Goal: Task Accomplishment & Management: Manage account settings

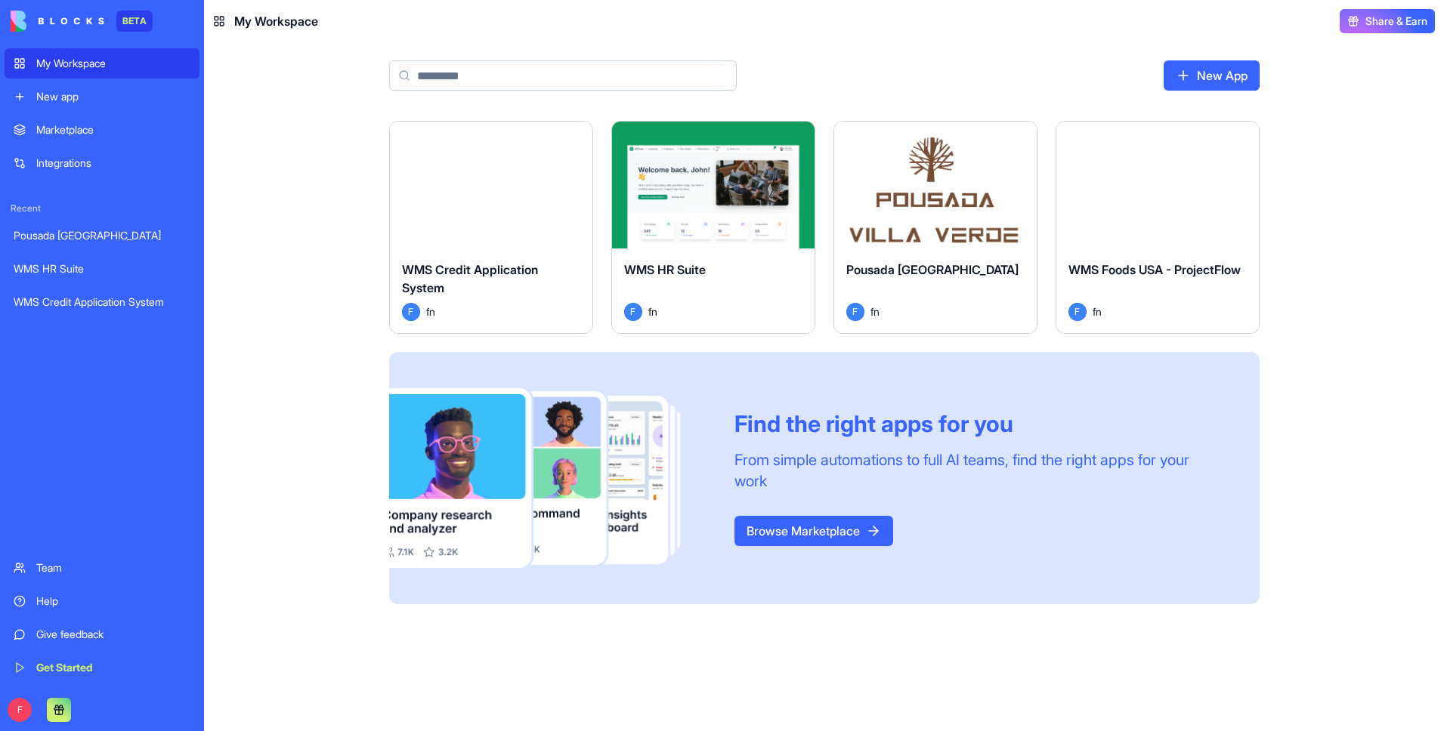
click at [64, 234] on div "Pousada [GEOGRAPHIC_DATA]" at bounding box center [102, 235] width 177 height 15
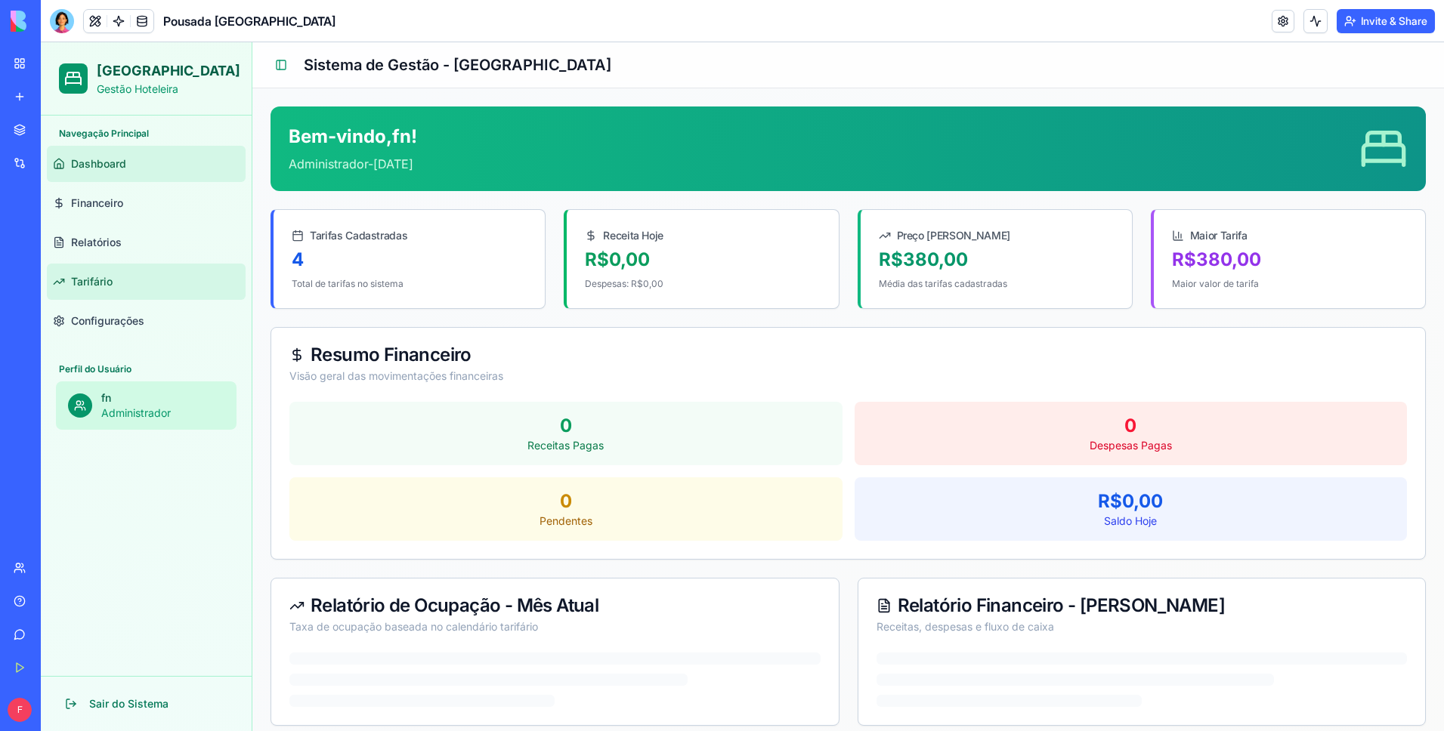
click at [129, 274] on link "Tarifário" at bounding box center [146, 282] width 199 height 36
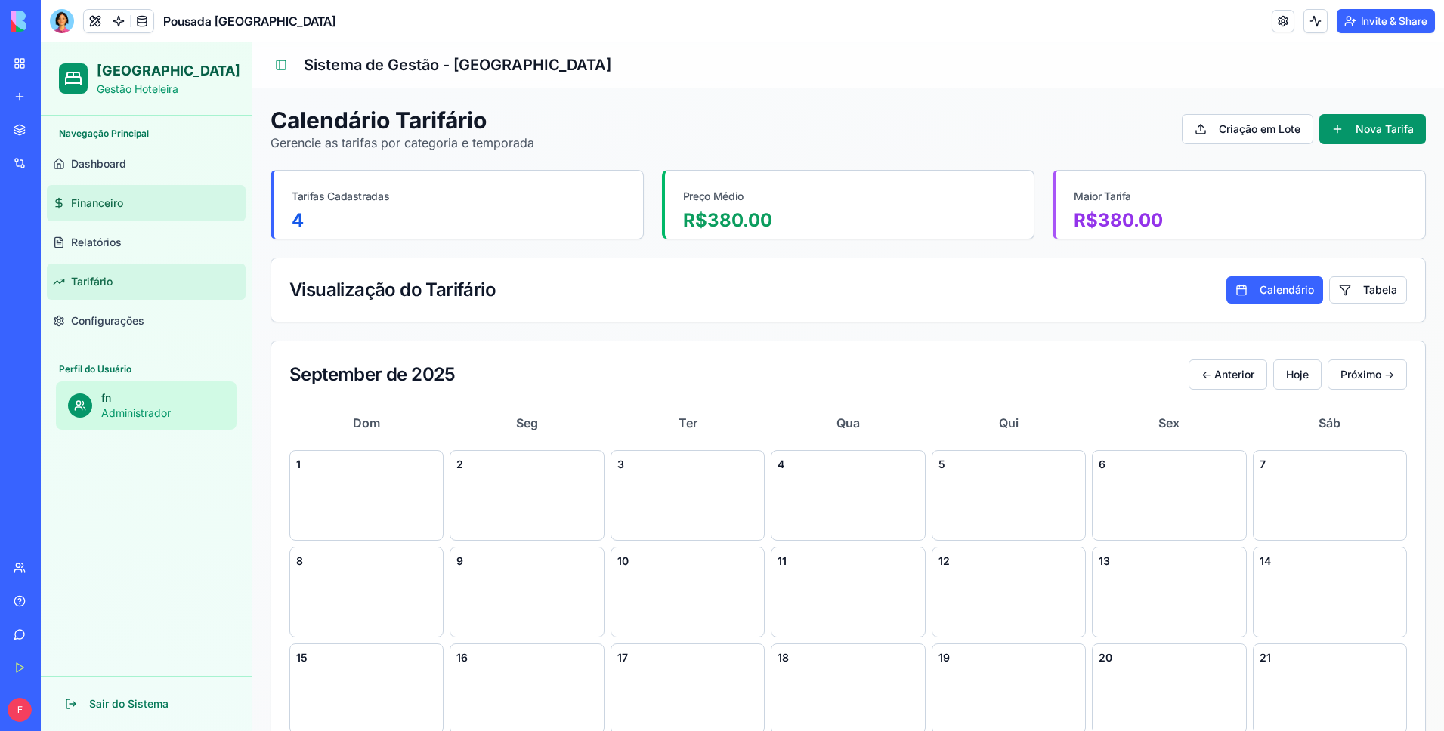
click at [141, 209] on link "Financeiro" at bounding box center [146, 203] width 199 height 36
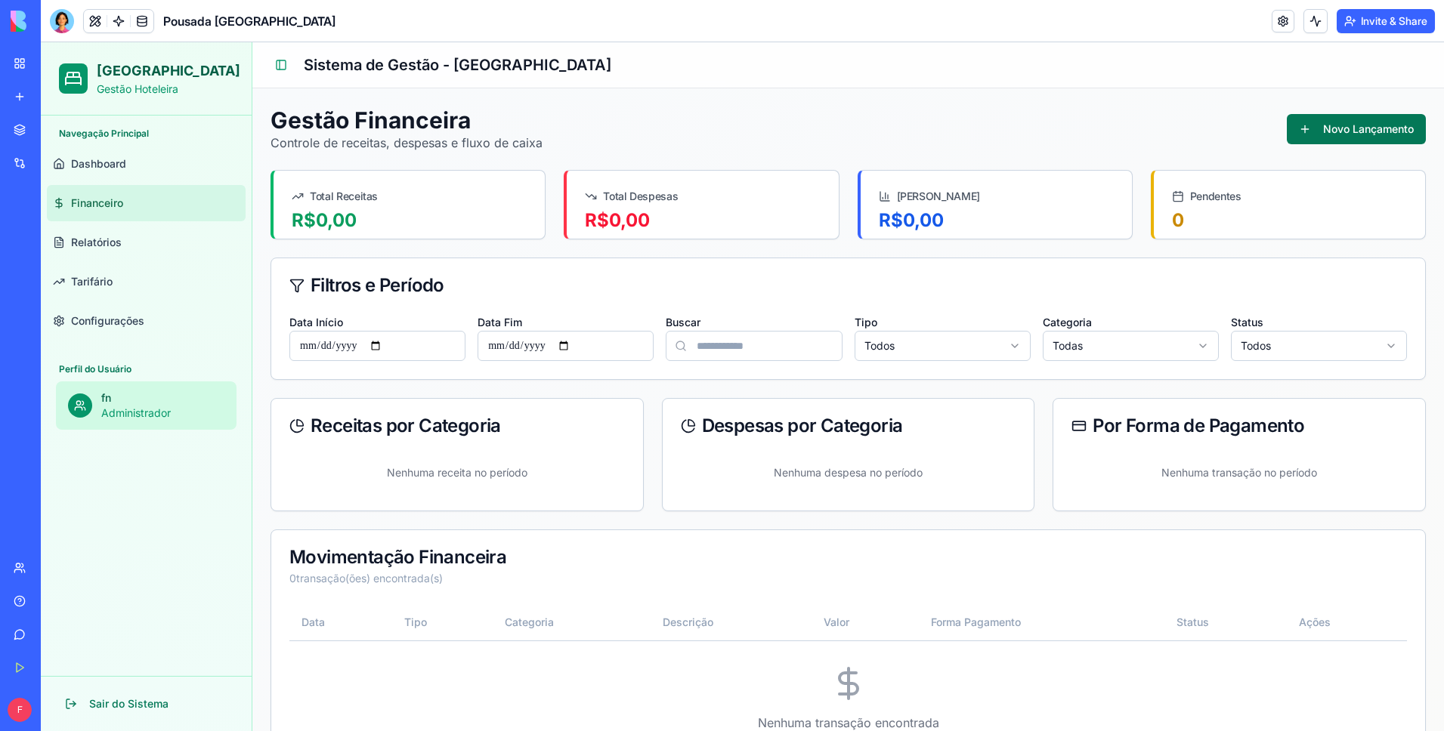
click at [1320, 134] on button "Novo Lançamento" at bounding box center [1355, 129] width 139 height 30
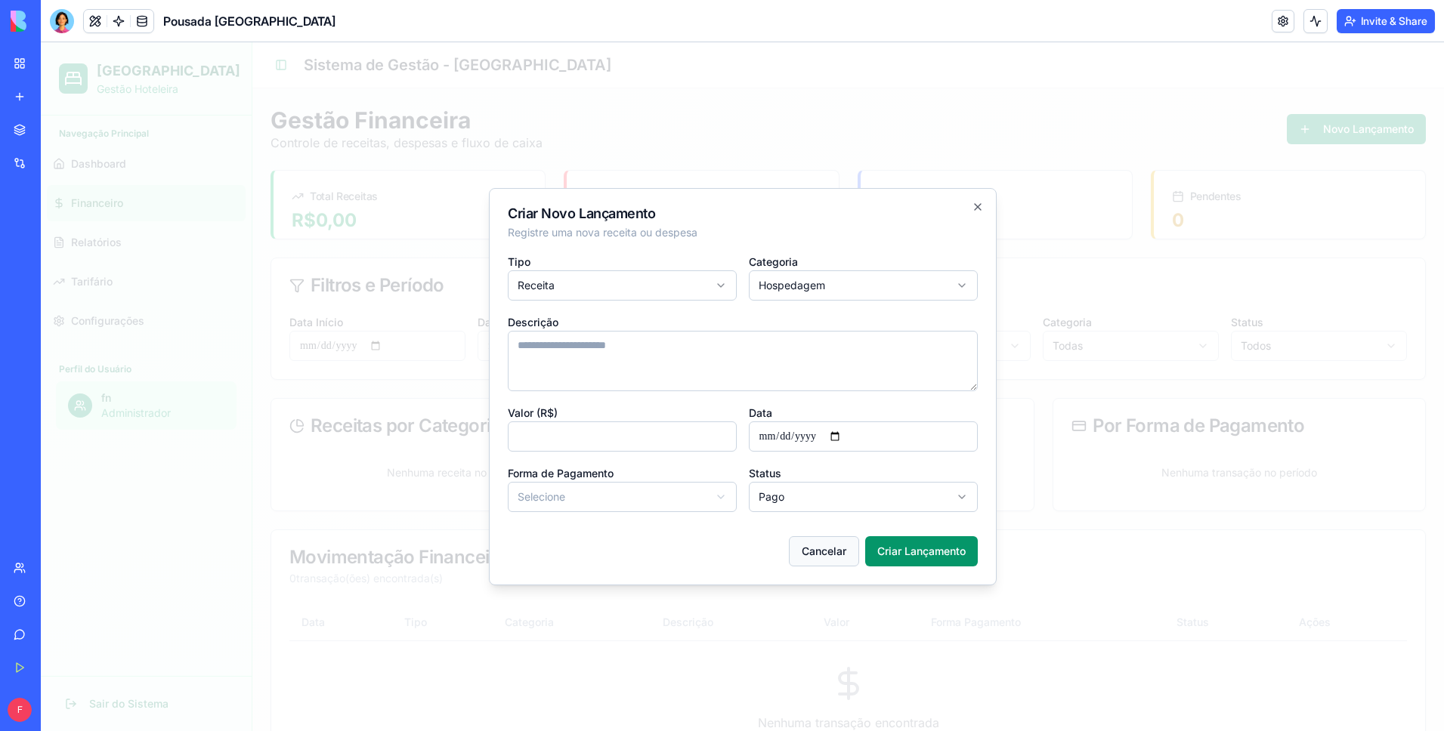
click at [836, 550] on button "Cancelar" at bounding box center [824, 551] width 70 height 30
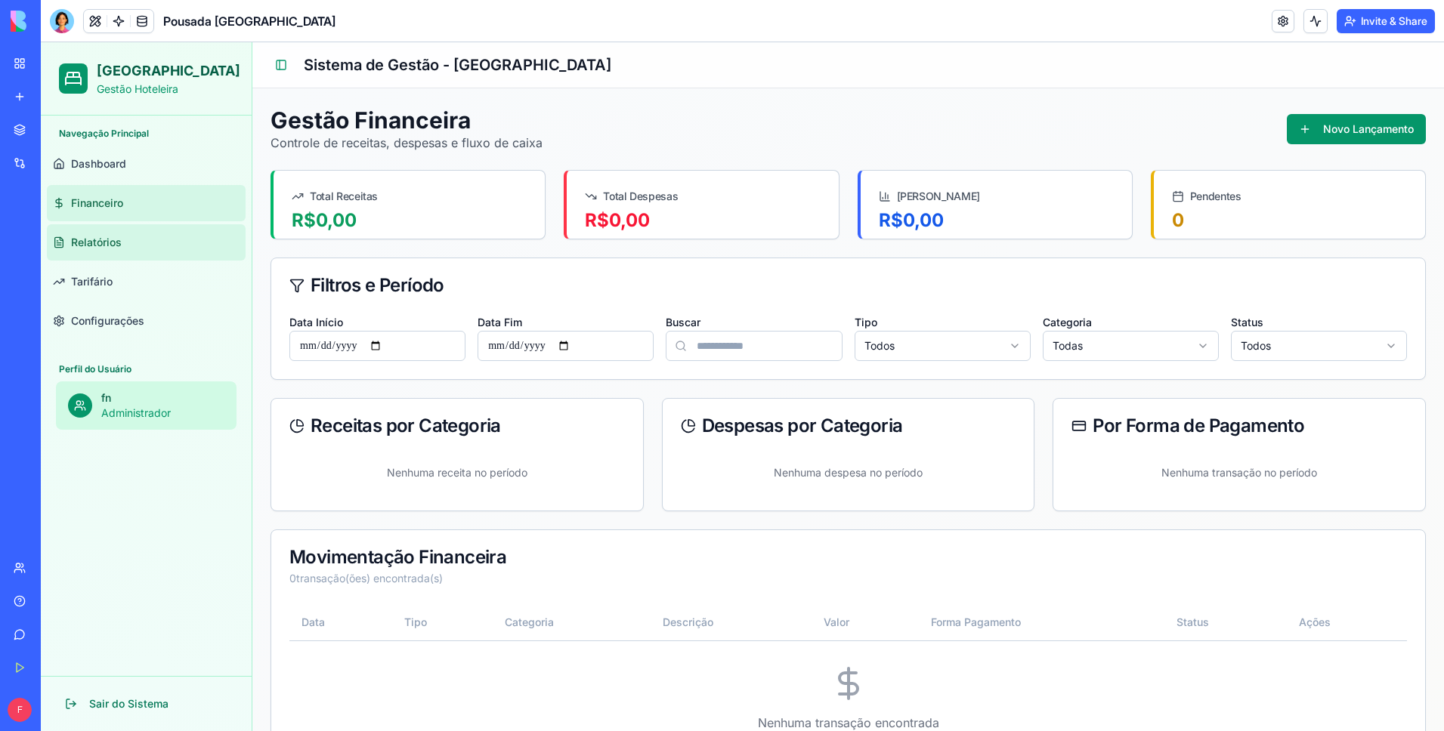
click at [116, 242] on span "Relatórios" at bounding box center [96, 242] width 51 height 15
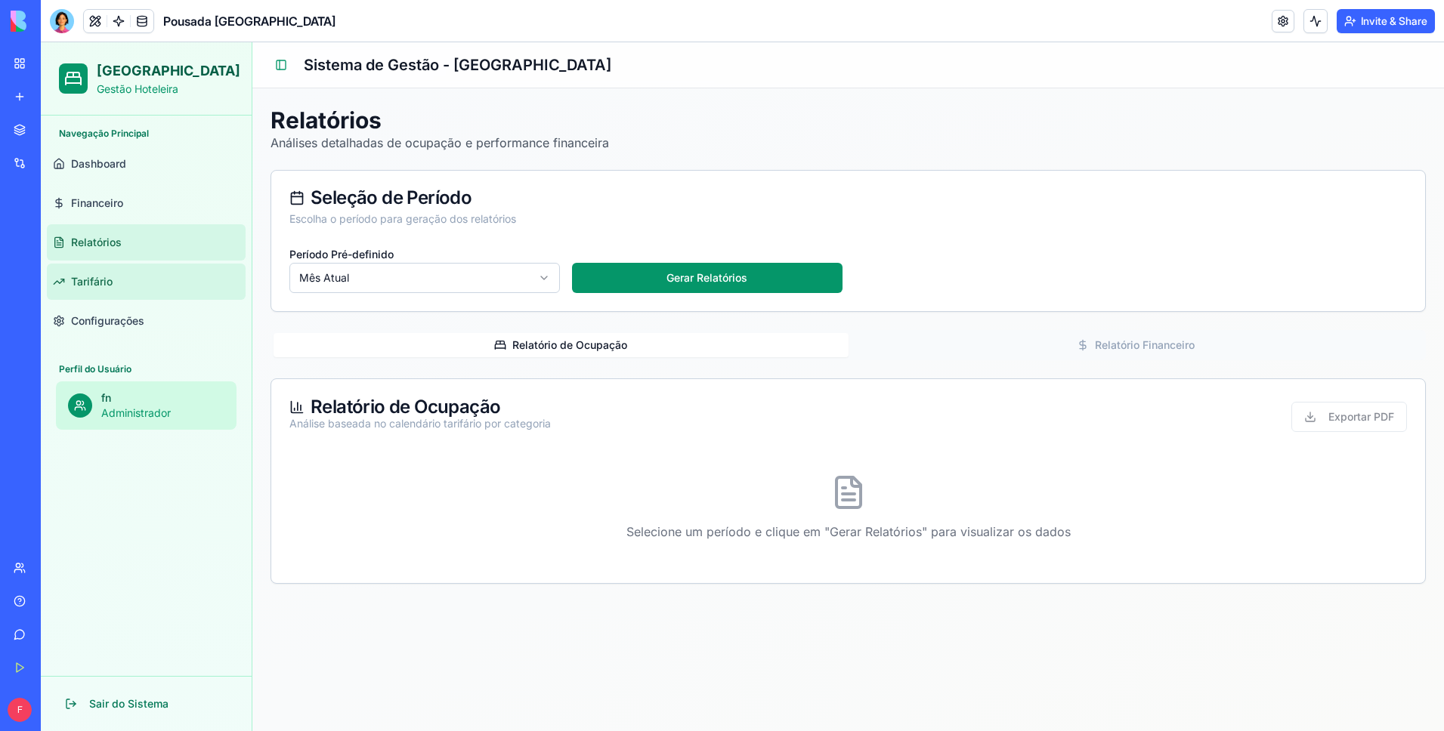
click at [107, 280] on span "Tarifário" at bounding box center [92, 281] width 42 height 15
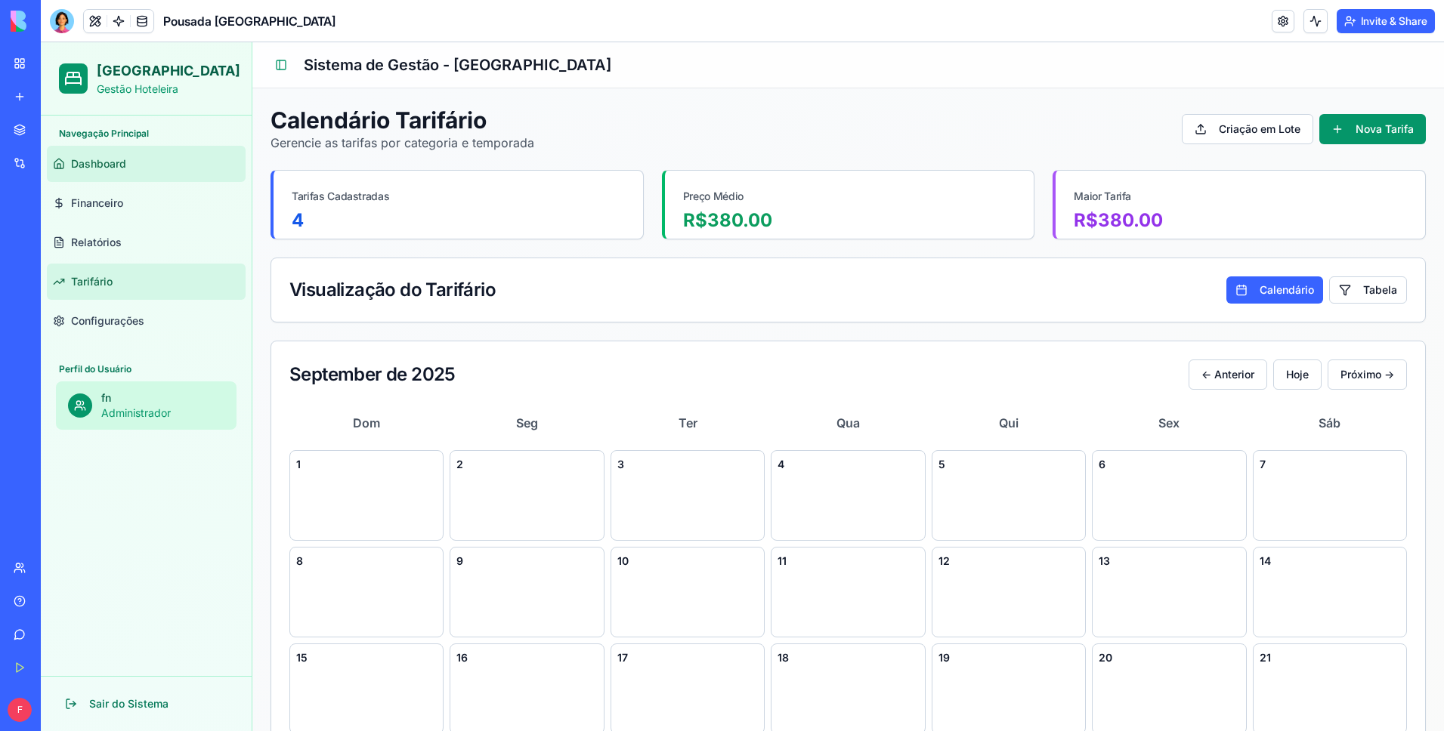
click at [131, 175] on link "Dashboard" at bounding box center [146, 164] width 199 height 36
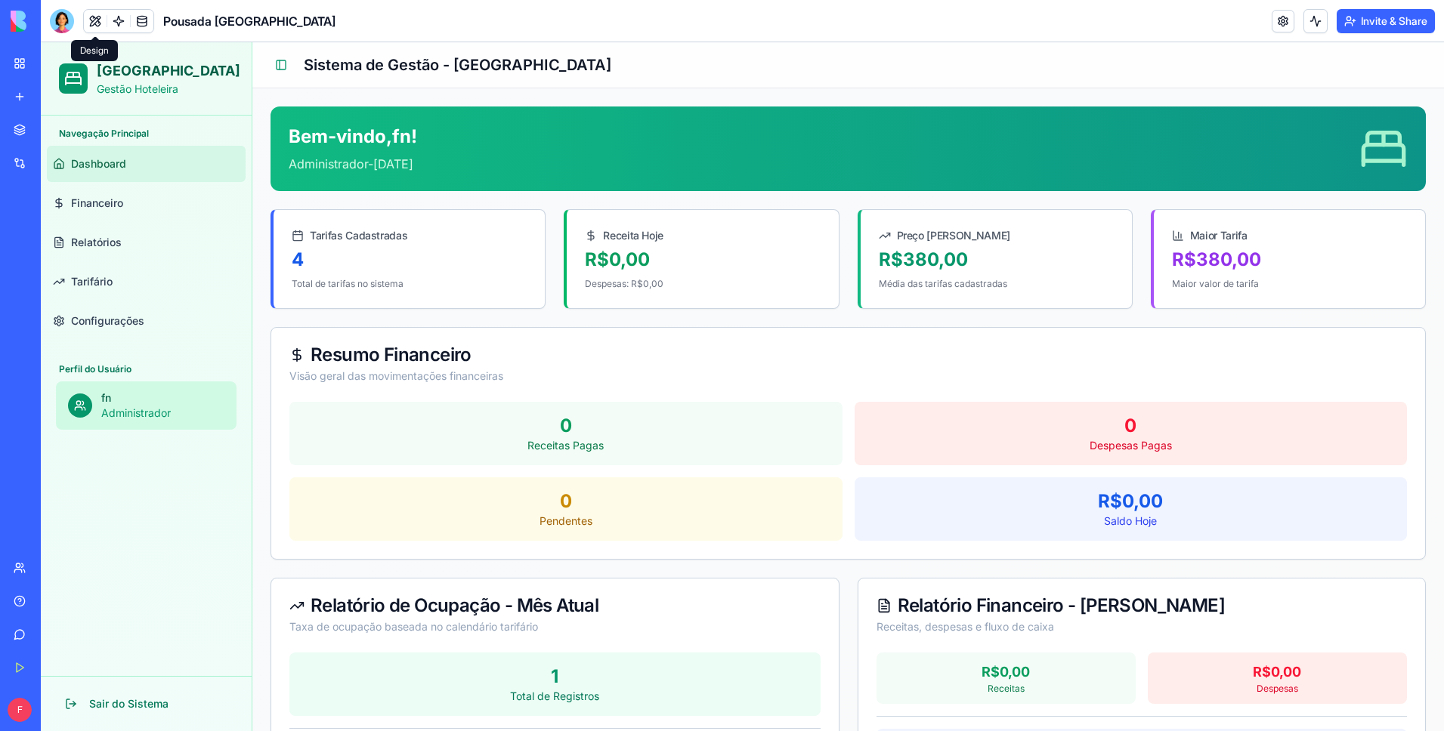
click at [98, 28] on button at bounding box center [95, 21] width 23 height 23
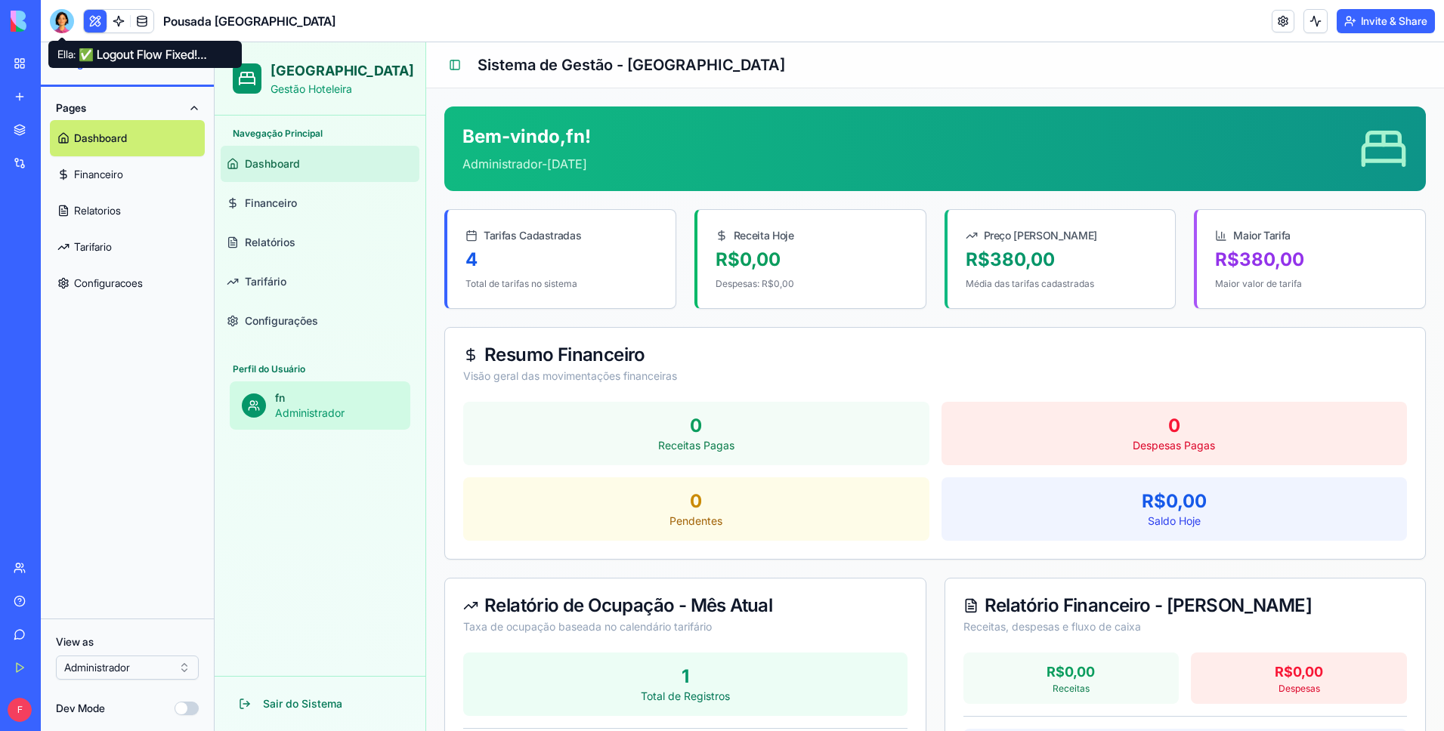
click at [60, 21] on div at bounding box center [62, 21] width 24 height 24
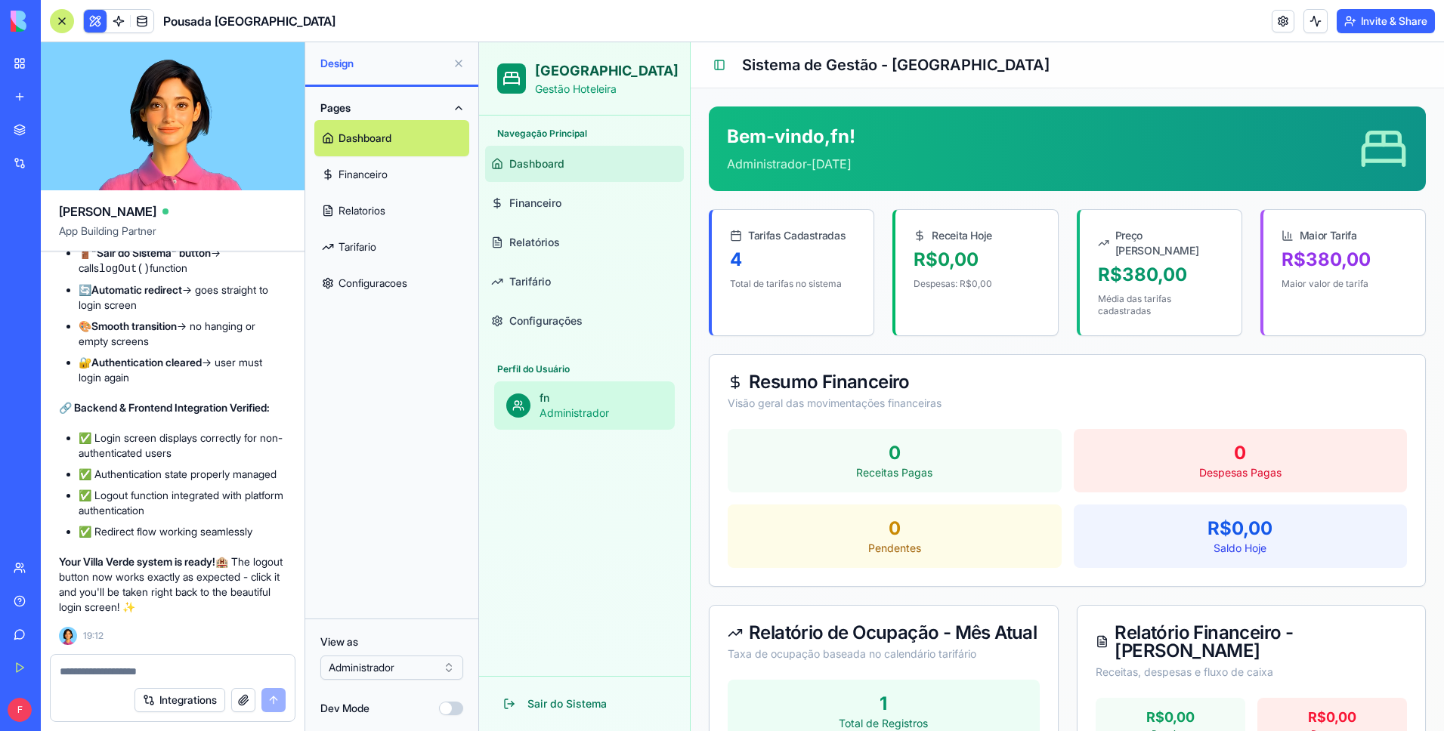
click at [68, 18] on div at bounding box center [62, 21] width 24 height 24
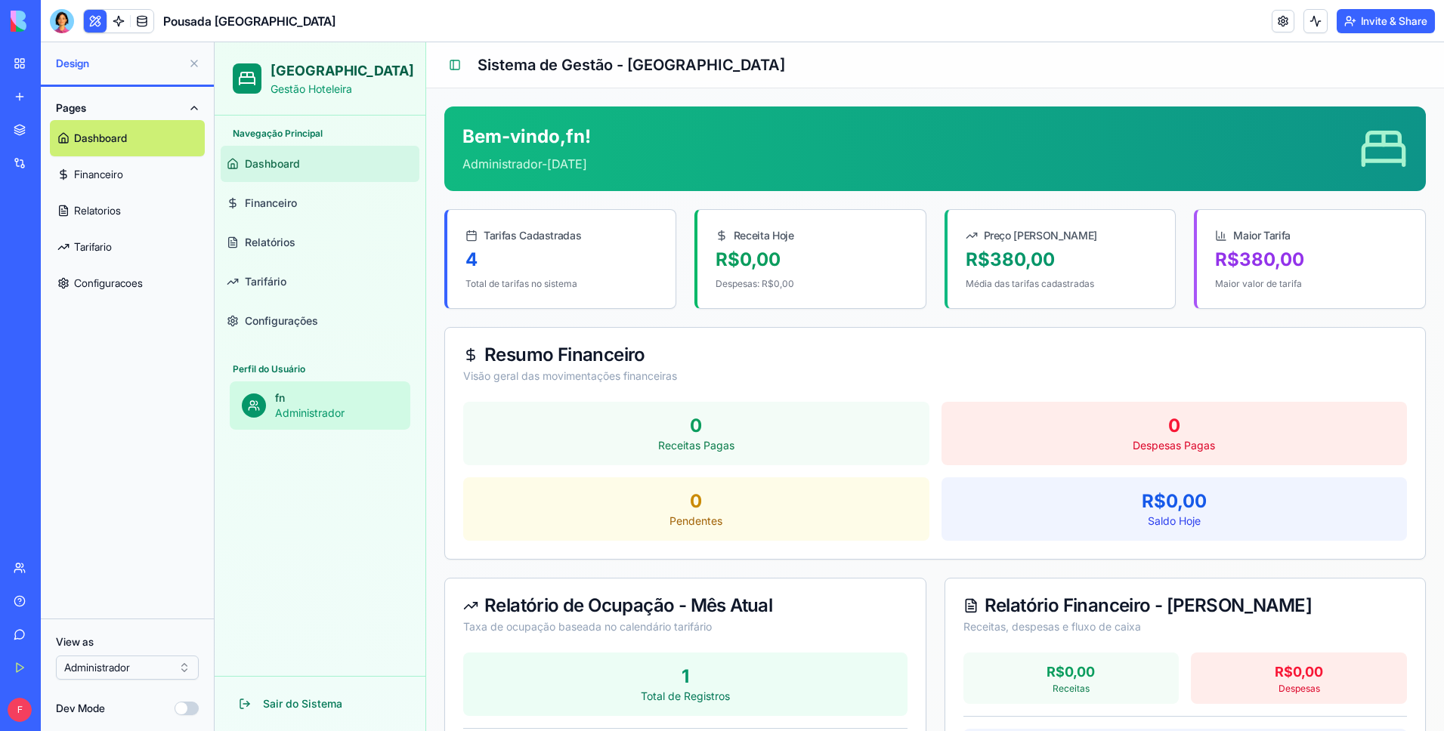
click at [88, 22] on button at bounding box center [95, 21] width 23 height 23
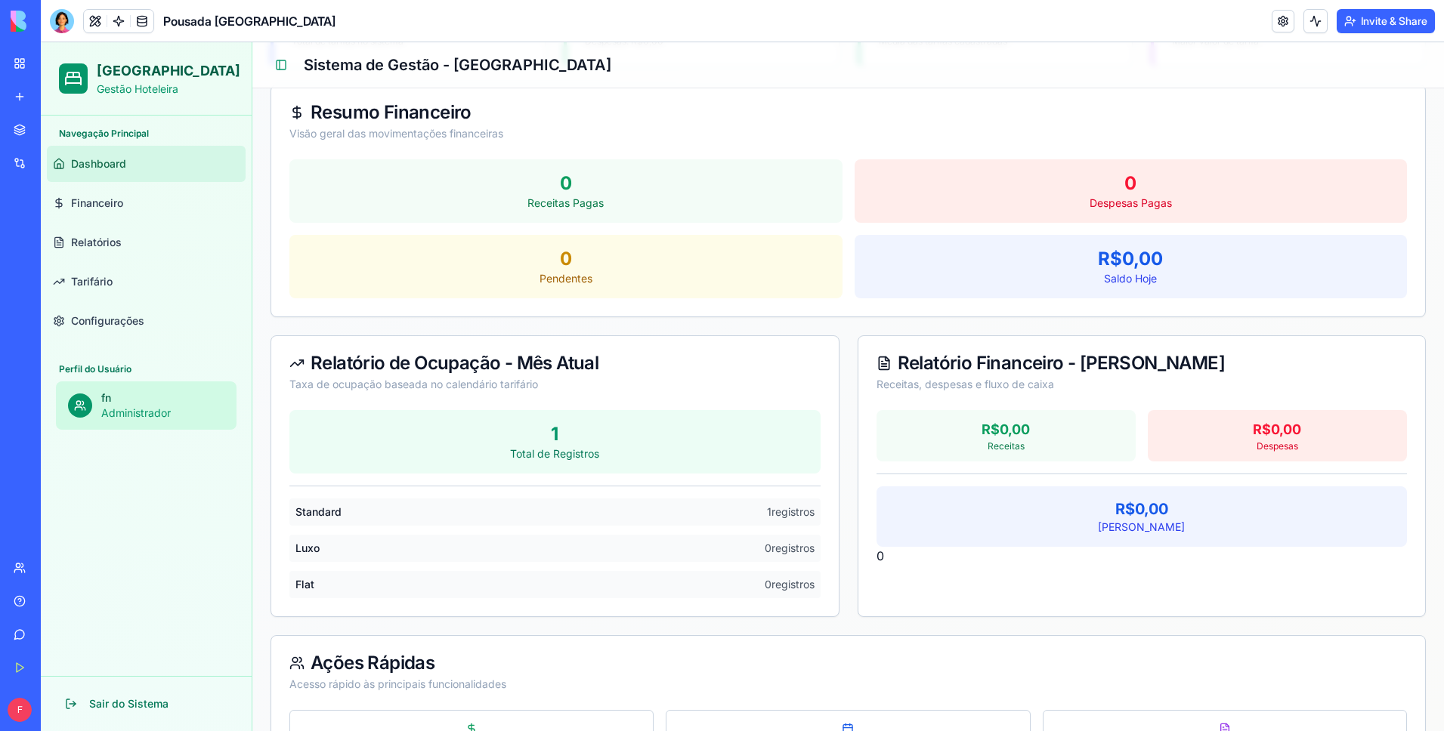
scroll to position [244, 0]
click at [97, 209] on span "Financeiro" at bounding box center [97, 203] width 52 height 15
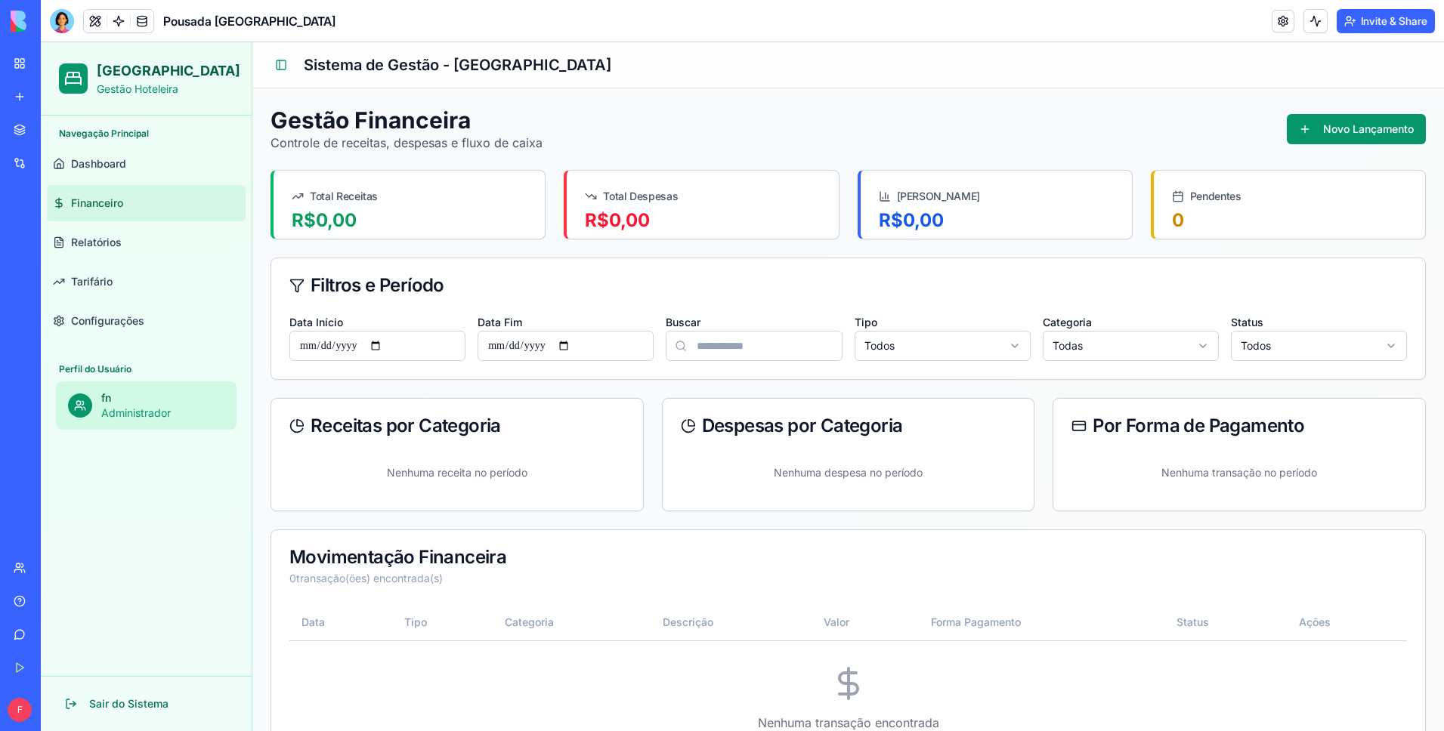
click at [1317, 110] on div "Gestão Financeira Controle de receitas, despesas e fluxo de caixa Novo Lançamen…" at bounding box center [847, 129] width 1155 height 45
click at [1317, 128] on button "Novo Lançamento" at bounding box center [1355, 129] width 139 height 30
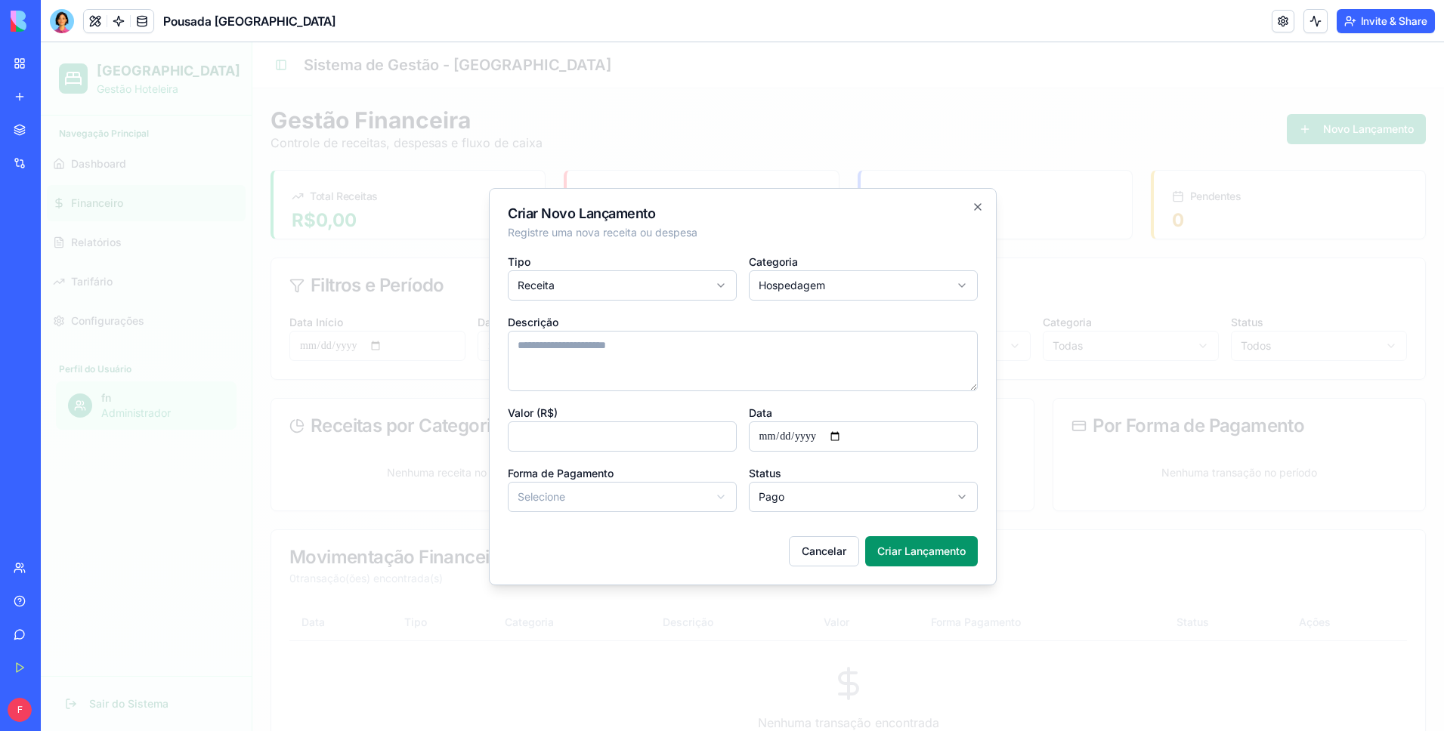
click at [605, 289] on body "**********" at bounding box center [742, 417] width 1403 height 751
click at [567, 352] on textarea at bounding box center [743, 361] width 470 height 60
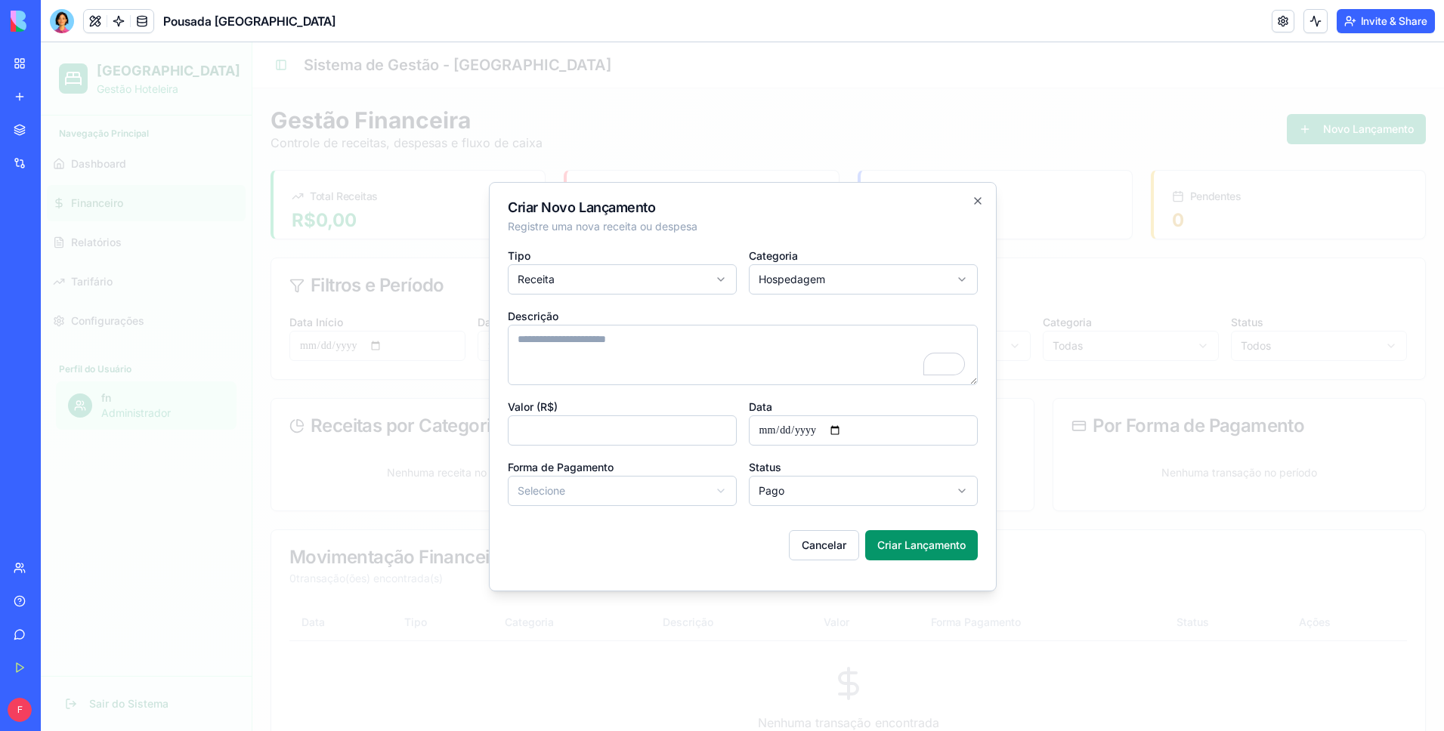
click at [824, 285] on body "**********" at bounding box center [742, 417] width 1403 height 751
click at [690, 284] on body "**********" at bounding box center [742, 417] width 1403 height 751
click at [897, 283] on body "**********" at bounding box center [742, 417] width 1403 height 751
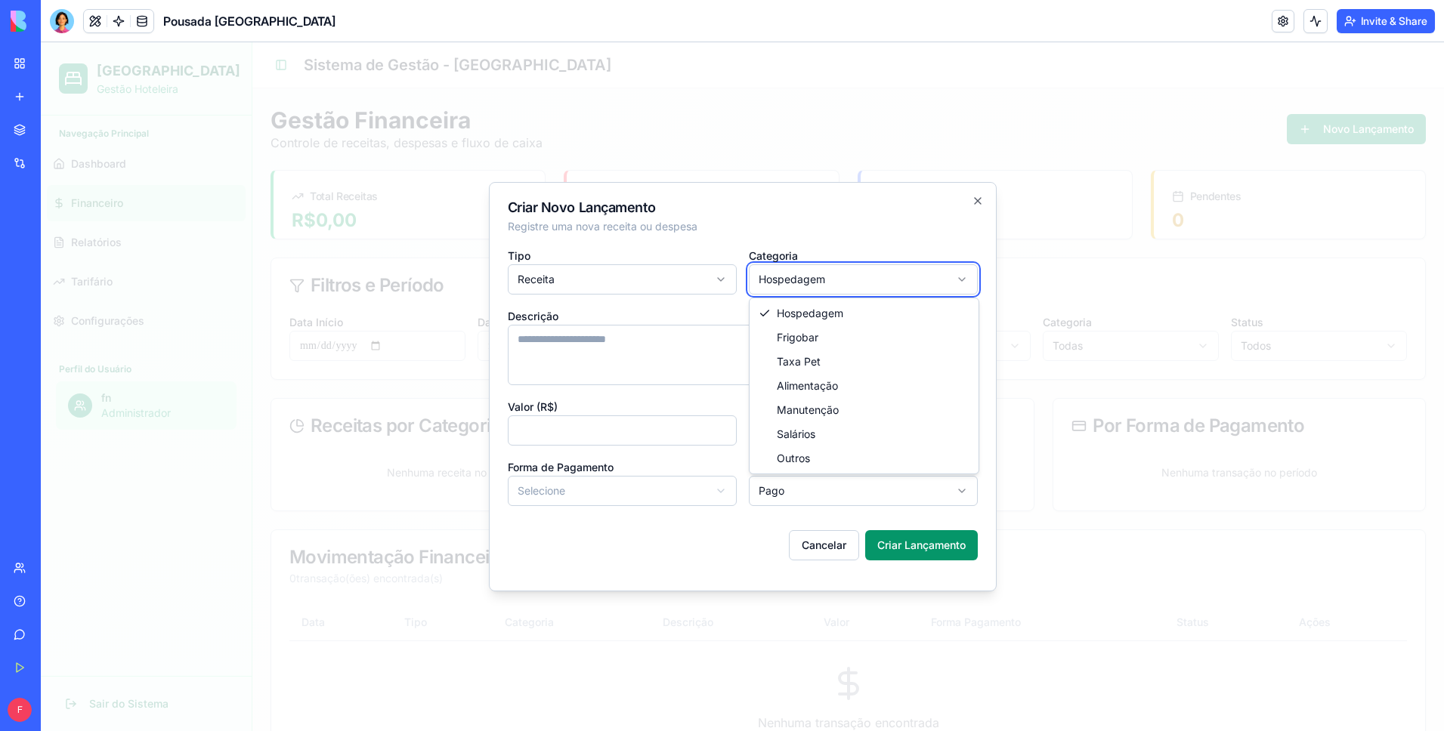
click at [646, 319] on body "**********" at bounding box center [742, 417] width 1403 height 751
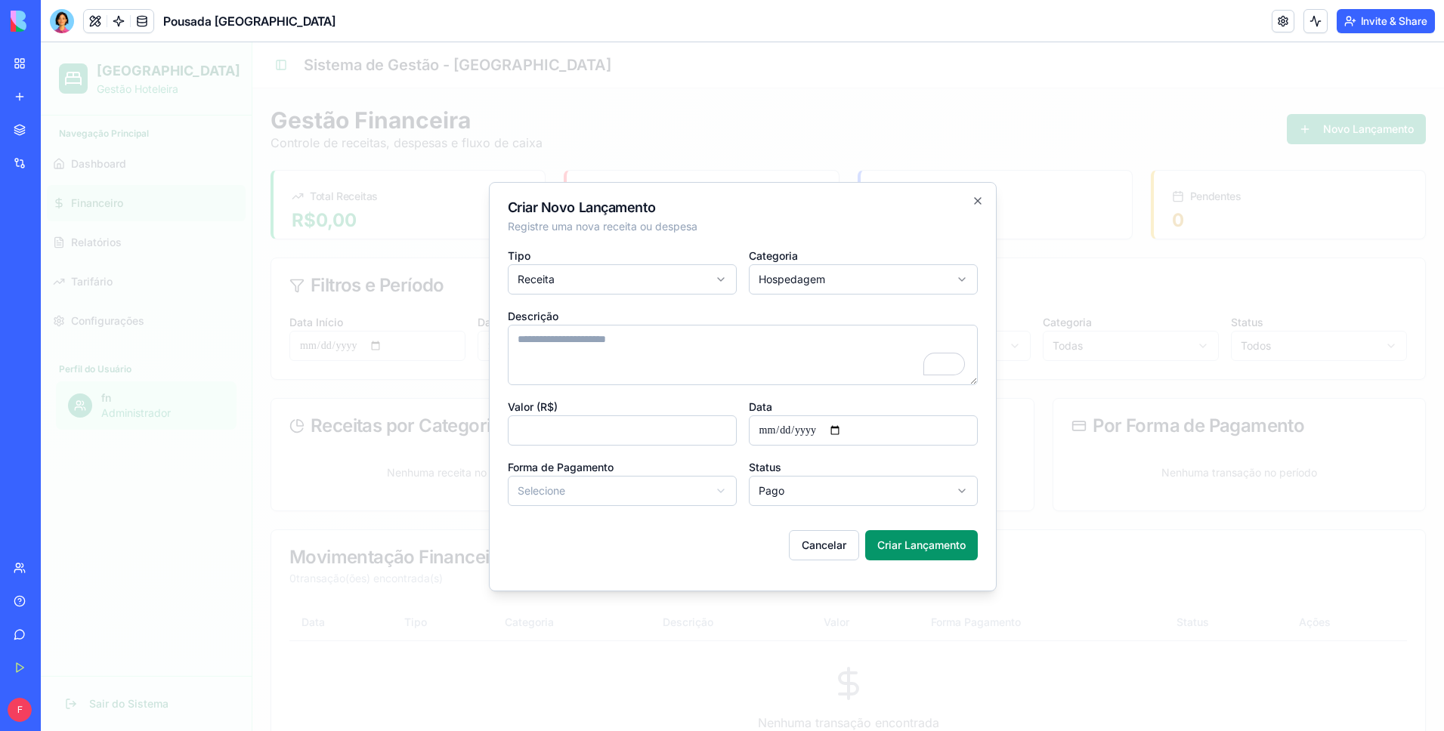
click at [807, 487] on body "**********" at bounding box center [742, 417] width 1403 height 751
click at [655, 521] on body "**********" at bounding box center [742, 417] width 1403 height 751
click at [591, 353] on textarea "To enrich screen reader interactions, please activate Accessibility in Grammarl…" at bounding box center [743, 355] width 470 height 60
click at [582, 433] on input "*" at bounding box center [622, 430] width 229 height 30
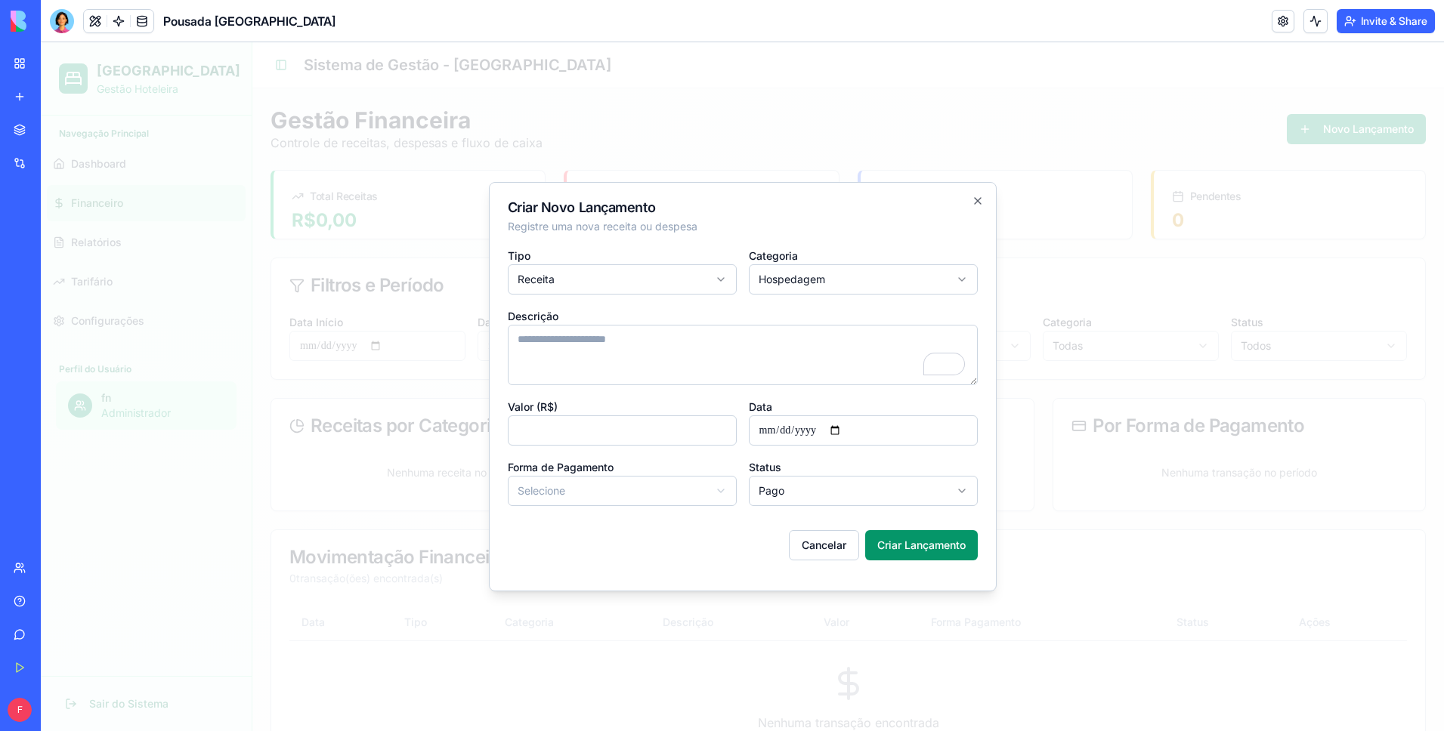
click at [582, 433] on input "*" at bounding box center [622, 430] width 229 height 30
click at [629, 495] on body "**********" at bounding box center [742, 417] width 1403 height 751
click at [913, 542] on button "Criar Lançamento" at bounding box center [921, 545] width 113 height 30
type input "*"
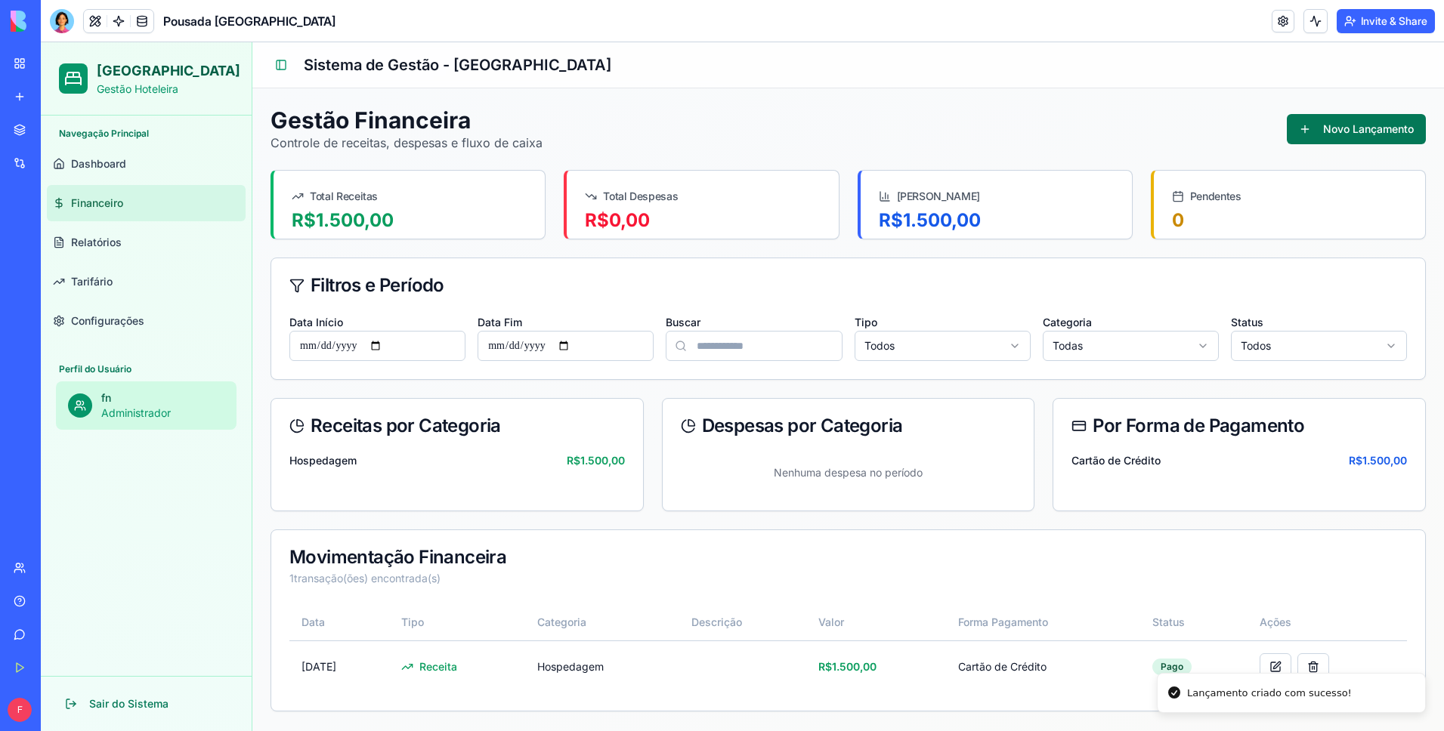
click at [1336, 130] on button "Novo Lançamento" at bounding box center [1355, 129] width 139 height 30
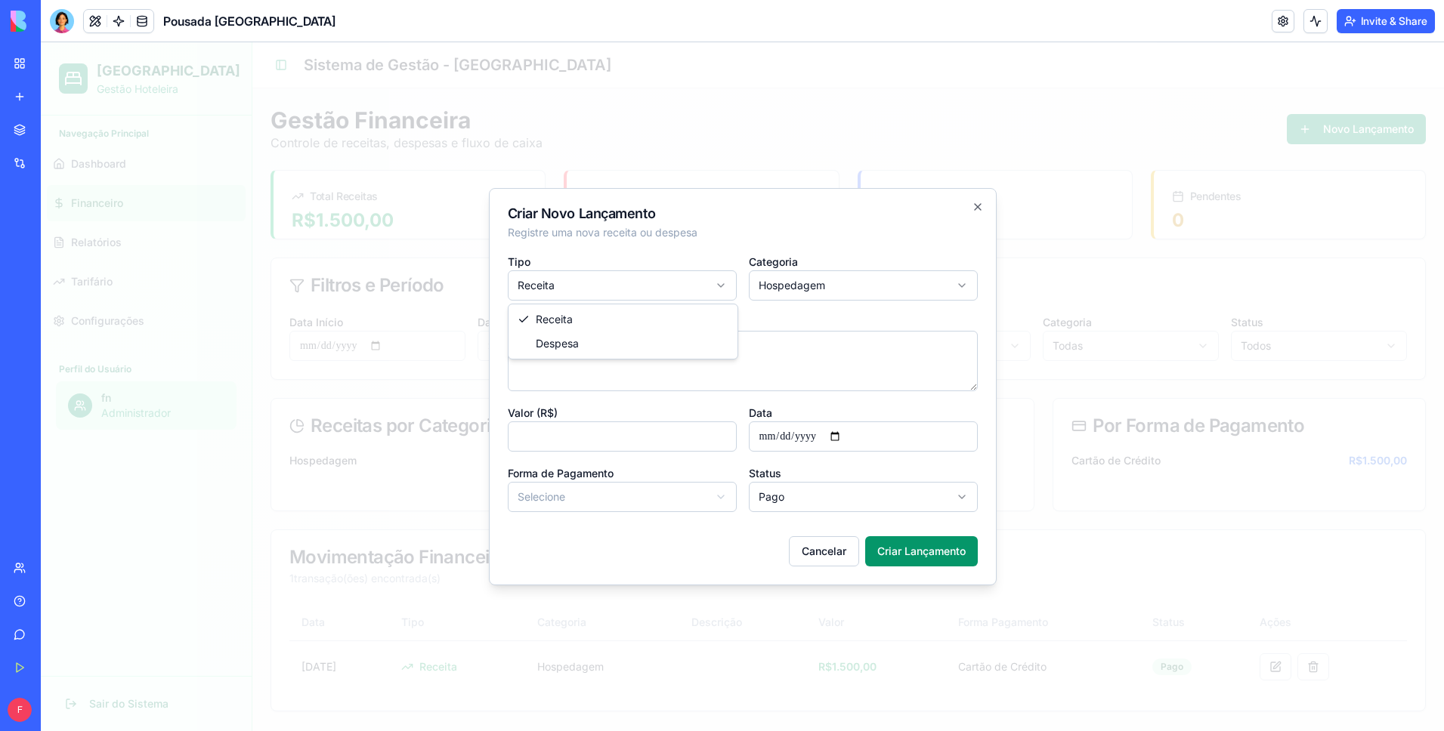
click at [634, 296] on body "**********" at bounding box center [742, 386] width 1403 height 689
click at [771, 295] on body "**********" at bounding box center [742, 386] width 1403 height 689
drag, startPoint x: 792, startPoint y: 438, endPoint x: 783, endPoint y: 434, distance: 9.1
click at [591, 443] on input "*" at bounding box center [622, 437] width 229 height 30
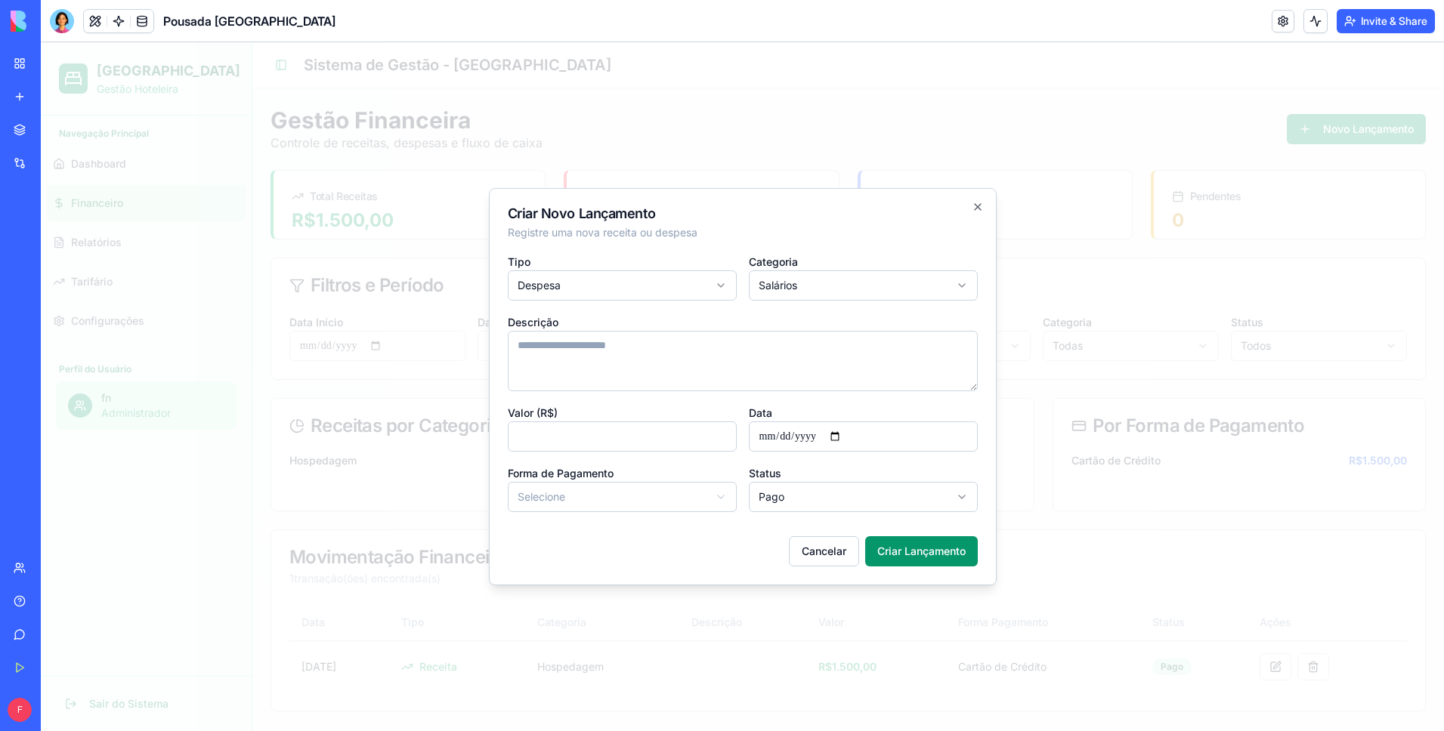
click at [591, 443] on input "*" at bounding box center [622, 437] width 229 height 30
click at [592, 443] on input "*" at bounding box center [622, 437] width 229 height 30
click at [638, 502] on body "**********" at bounding box center [742, 386] width 1403 height 689
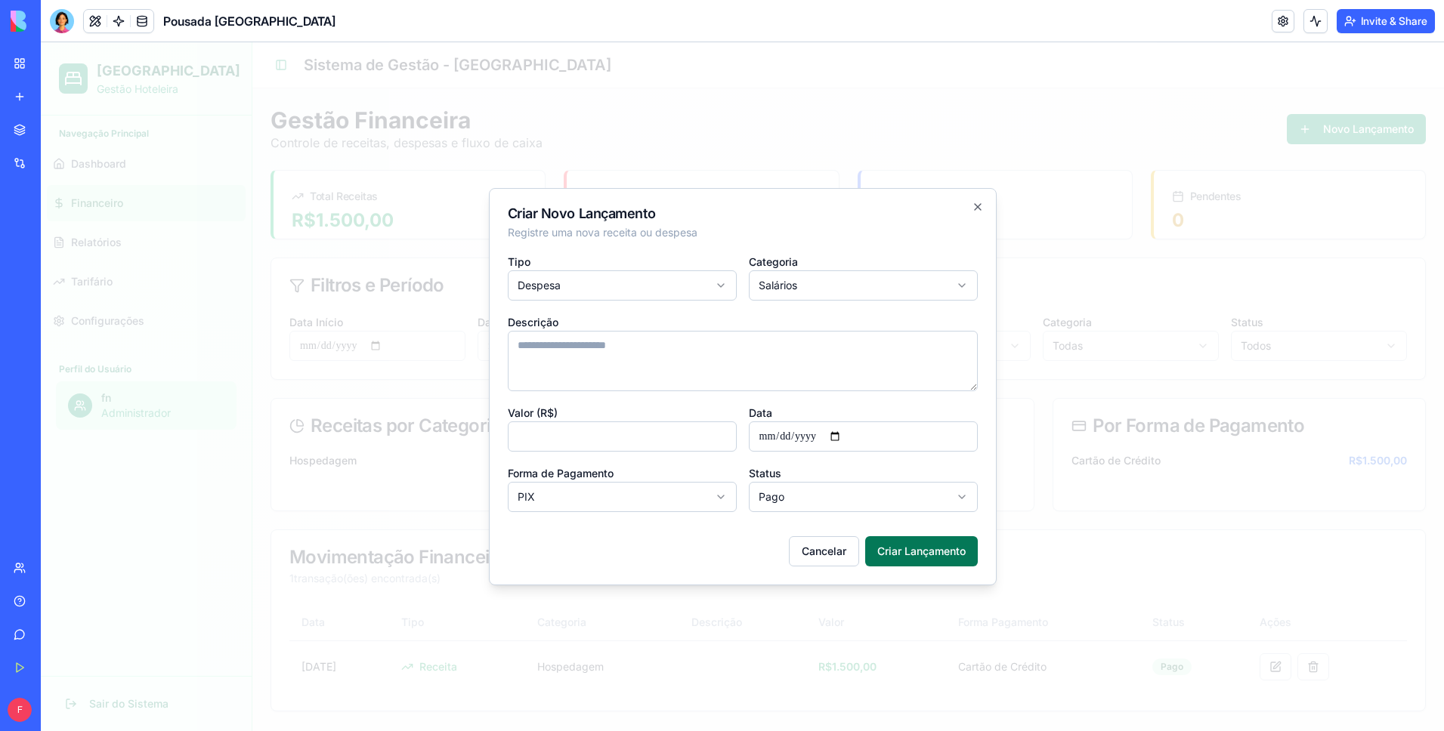
click at [898, 540] on button "Criar Lançamento" at bounding box center [921, 551] width 113 height 30
type input "*"
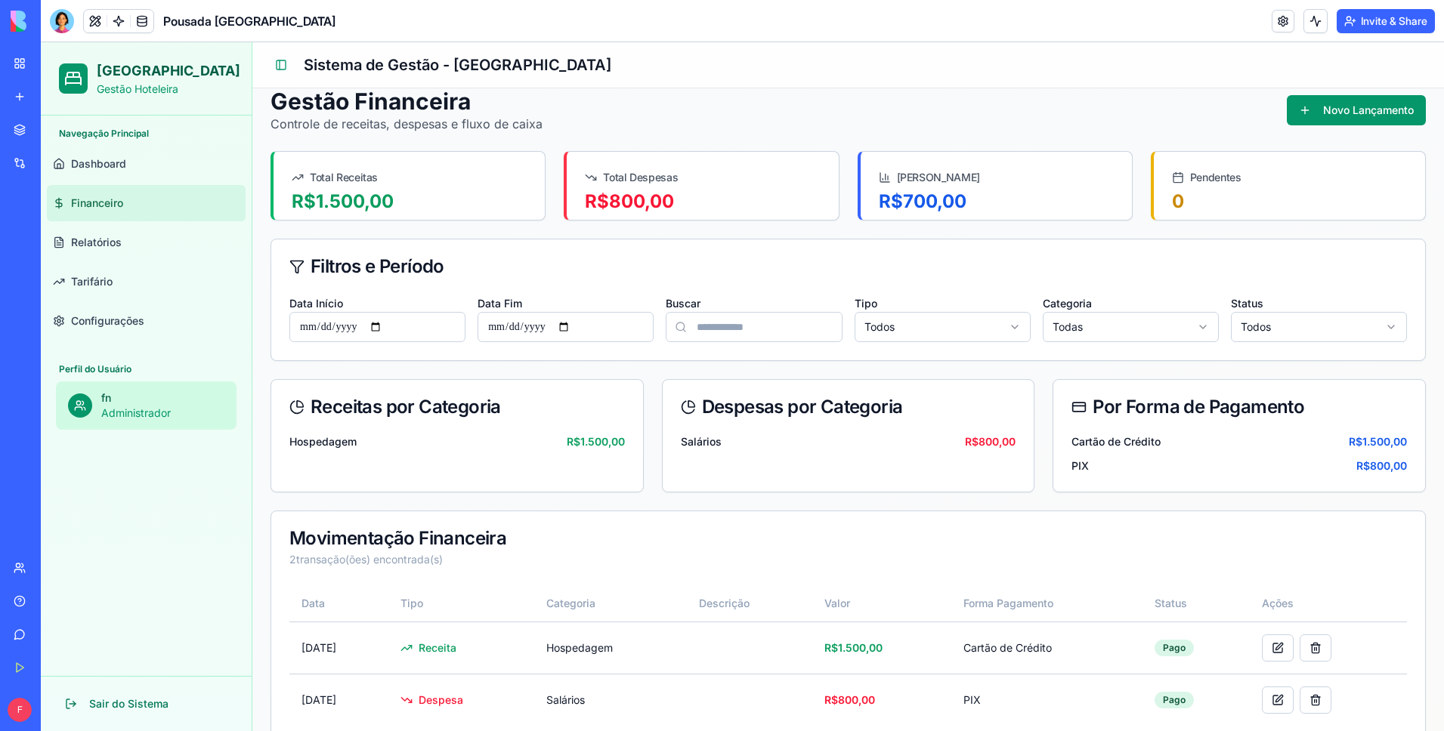
scroll to position [14, 0]
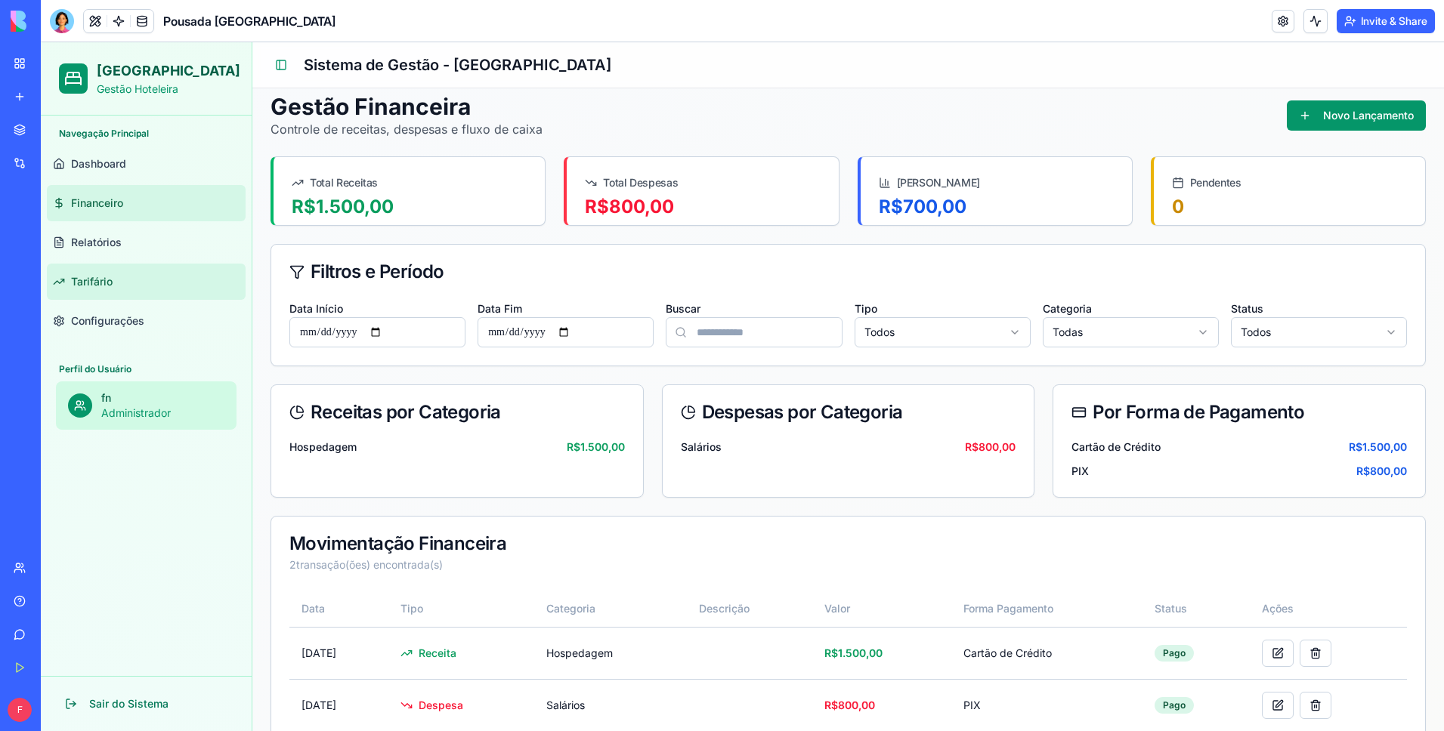
click at [108, 286] on span "Tarifário" at bounding box center [92, 281] width 42 height 15
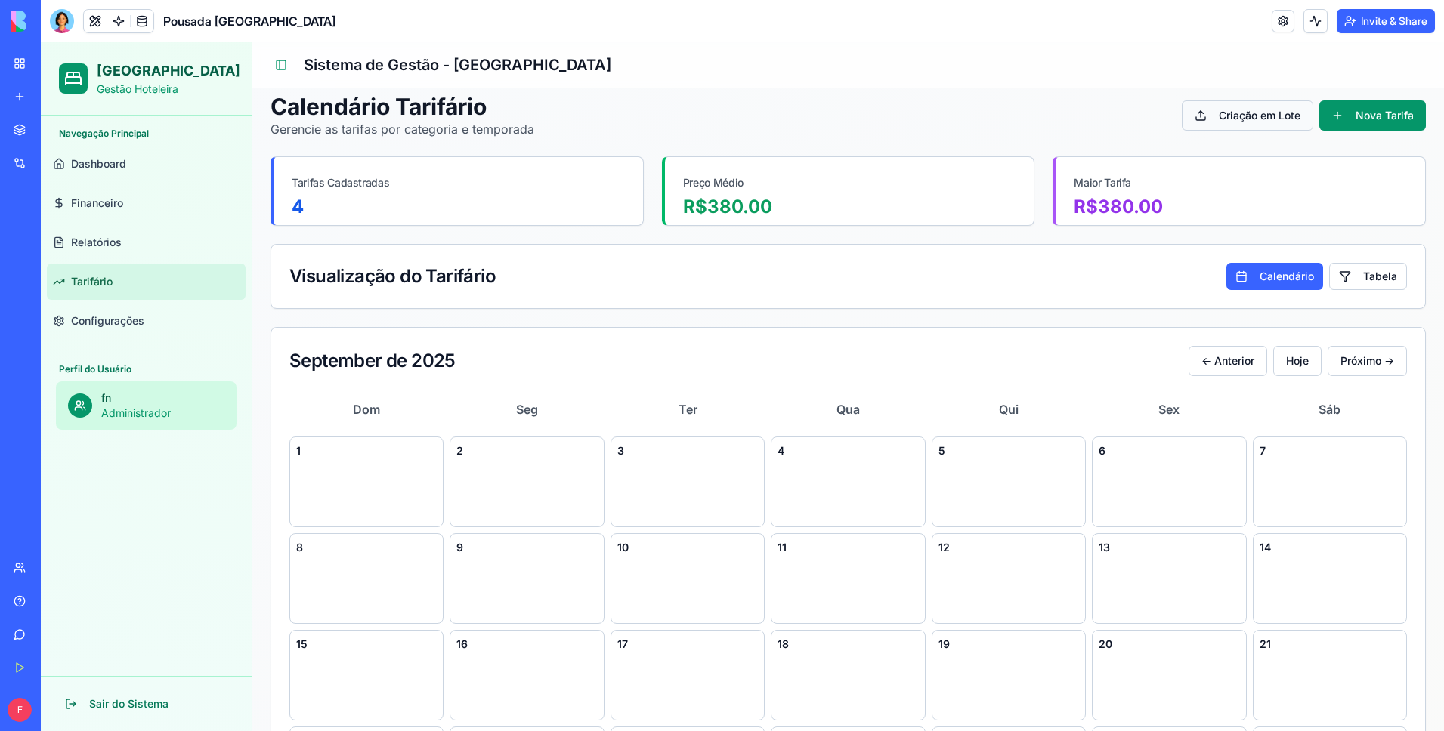
click at [1277, 120] on button "Criação em Lote" at bounding box center [1246, 115] width 131 height 30
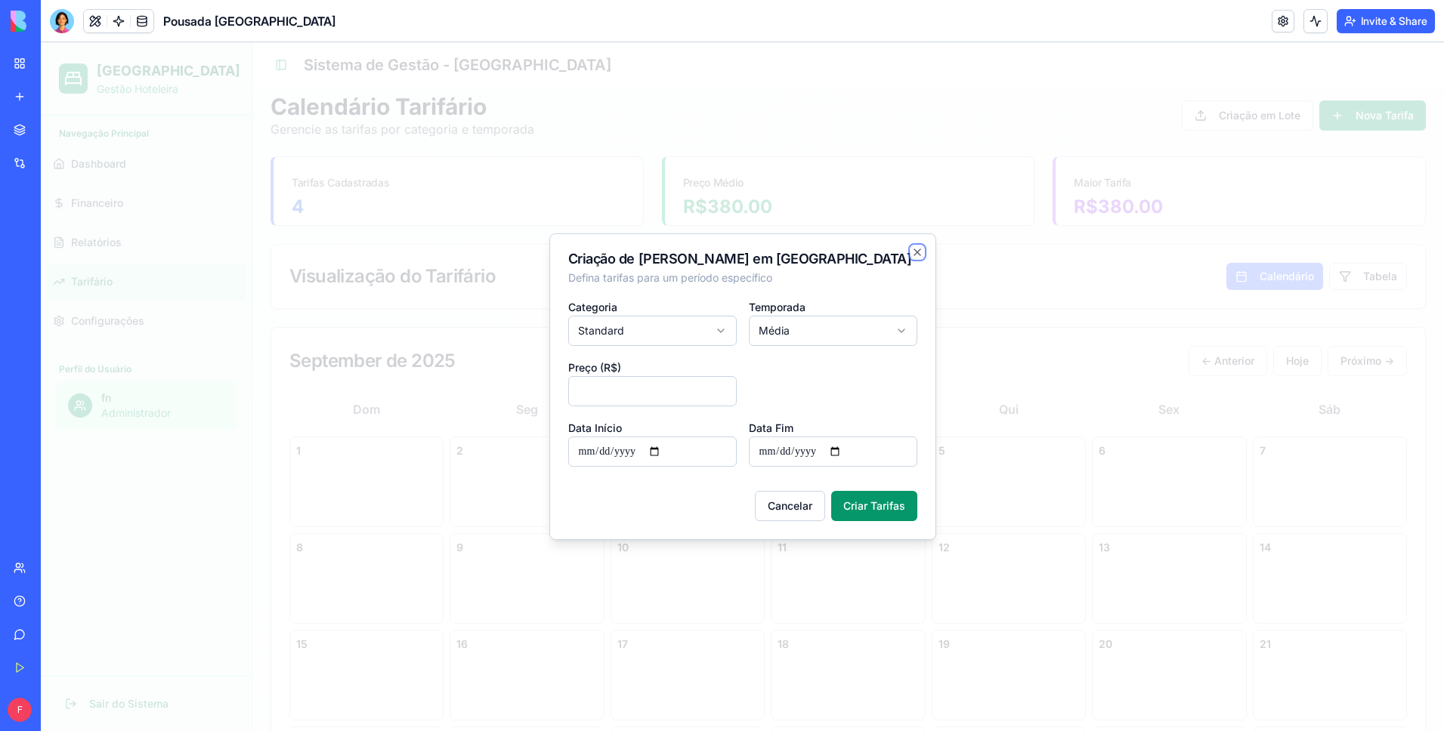
click at [911, 252] on icon "button" at bounding box center [917, 252] width 12 height 12
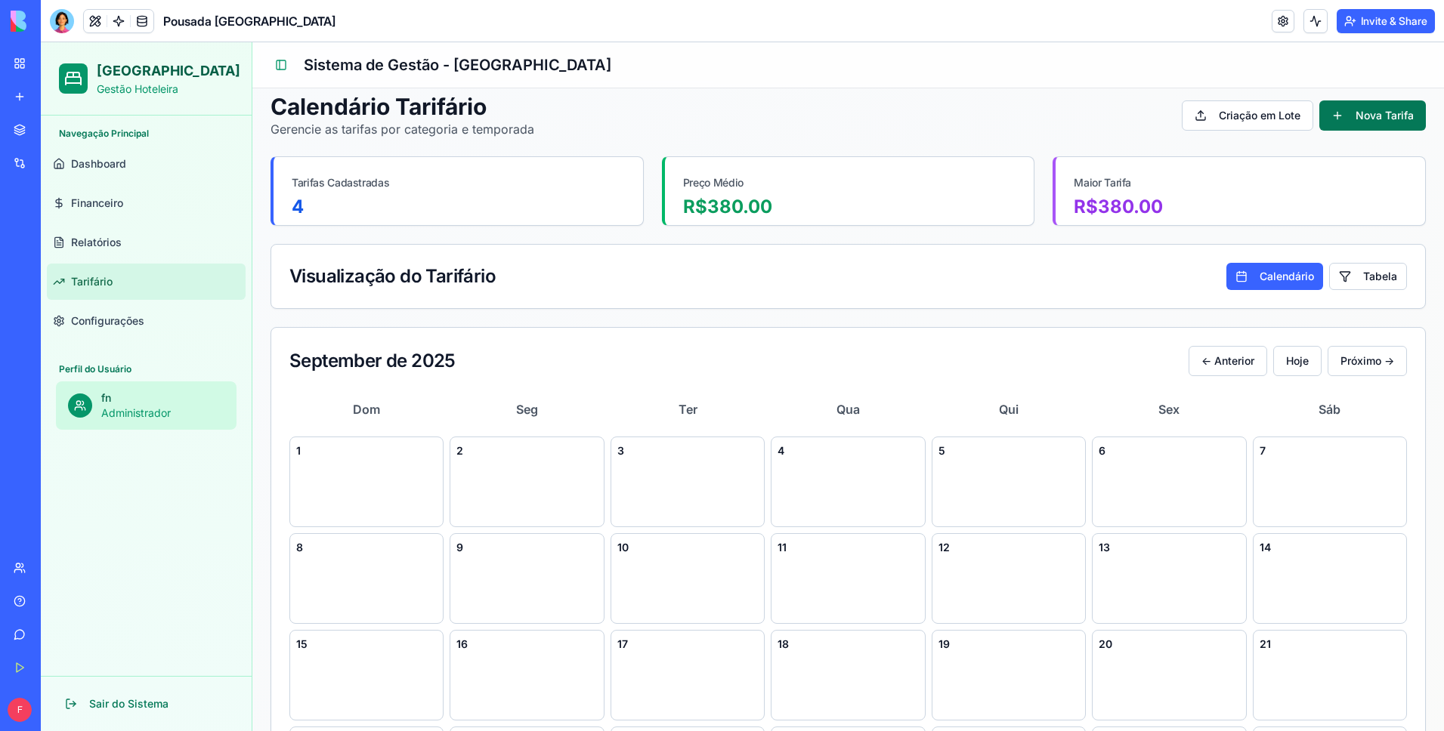
click at [1353, 108] on button "Nova Tarifa" at bounding box center [1372, 115] width 107 height 30
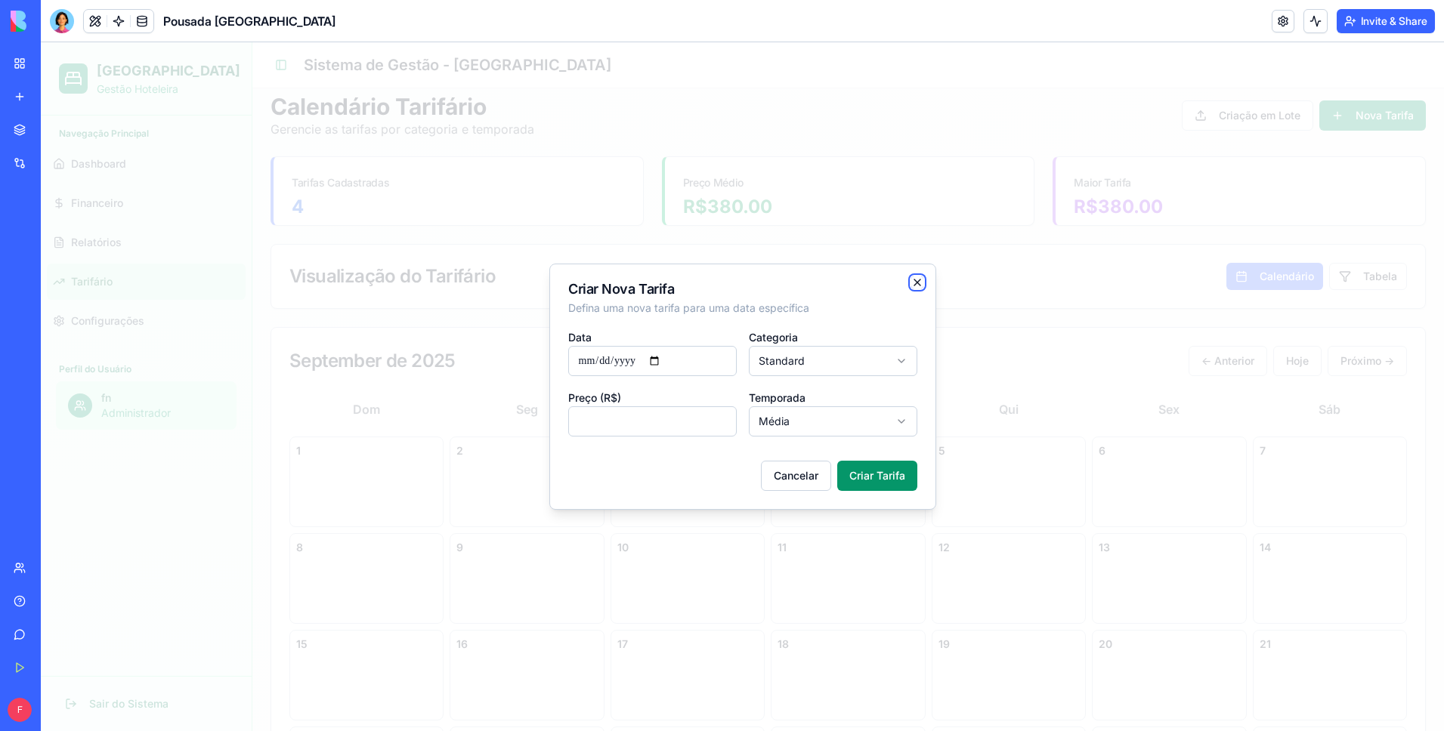
click at [914, 280] on icon "button" at bounding box center [917, 283] width 6 height 6
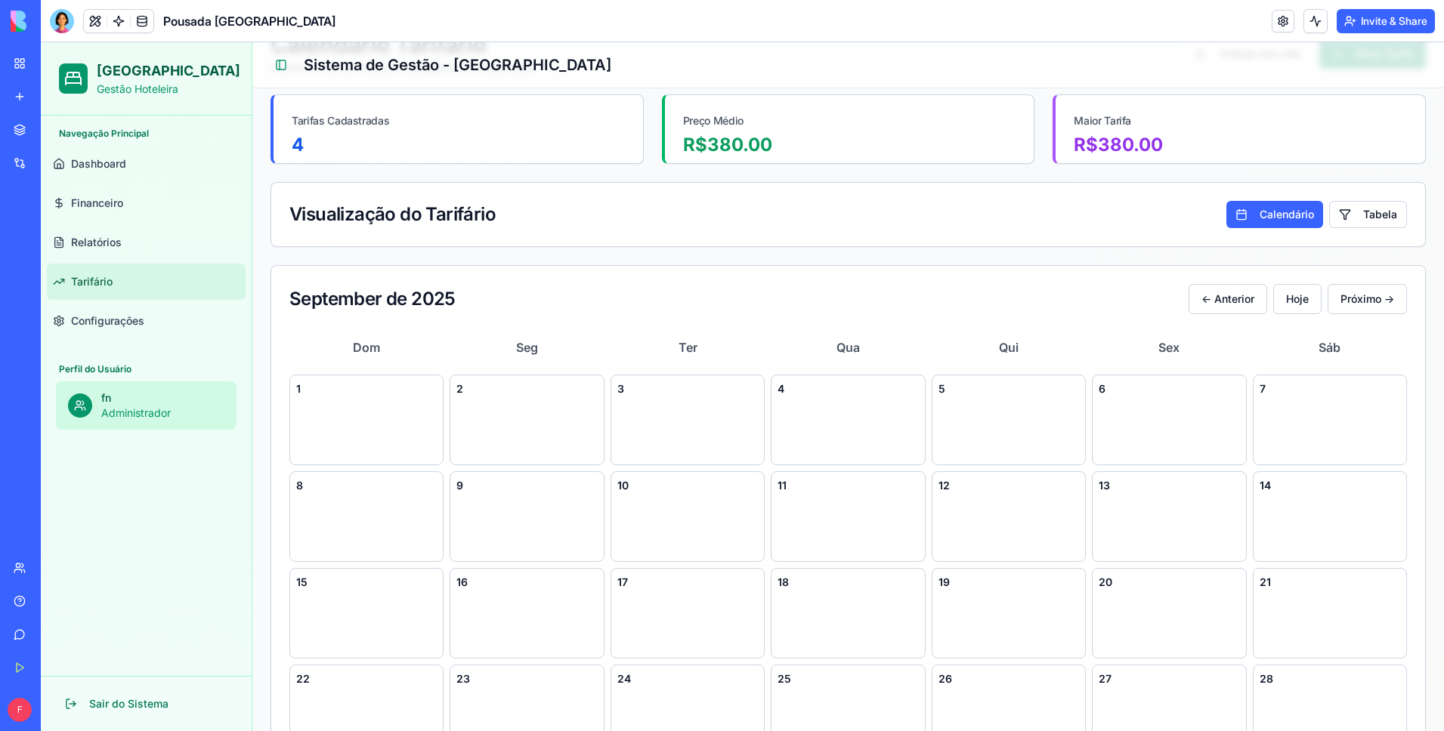
scroll to position [9, 0]
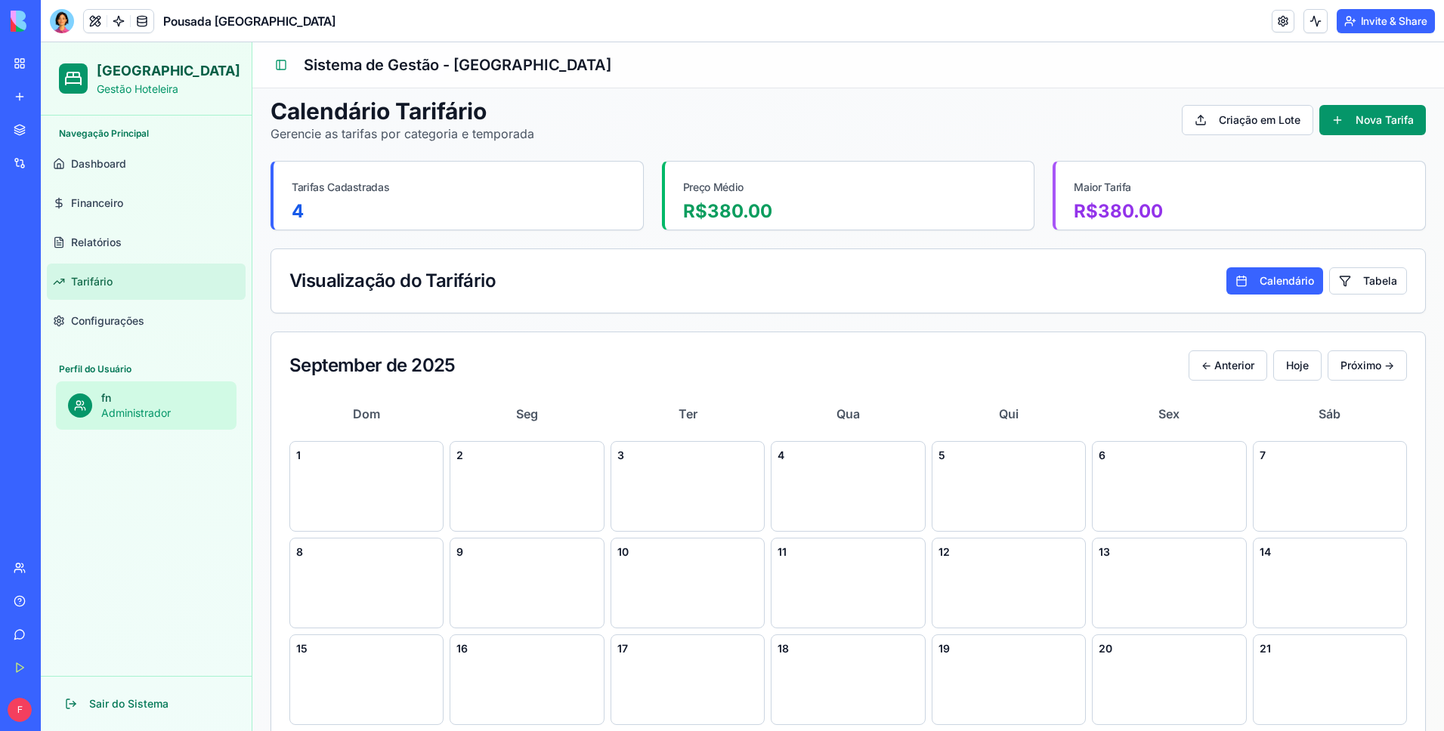
click at [110, 283] on span "Tarifário" at bounding box center [92, 281] width 42 height 15
click at [109, 283] on span "Tarifário" at bounding box center [92, 281] width 42 height 15
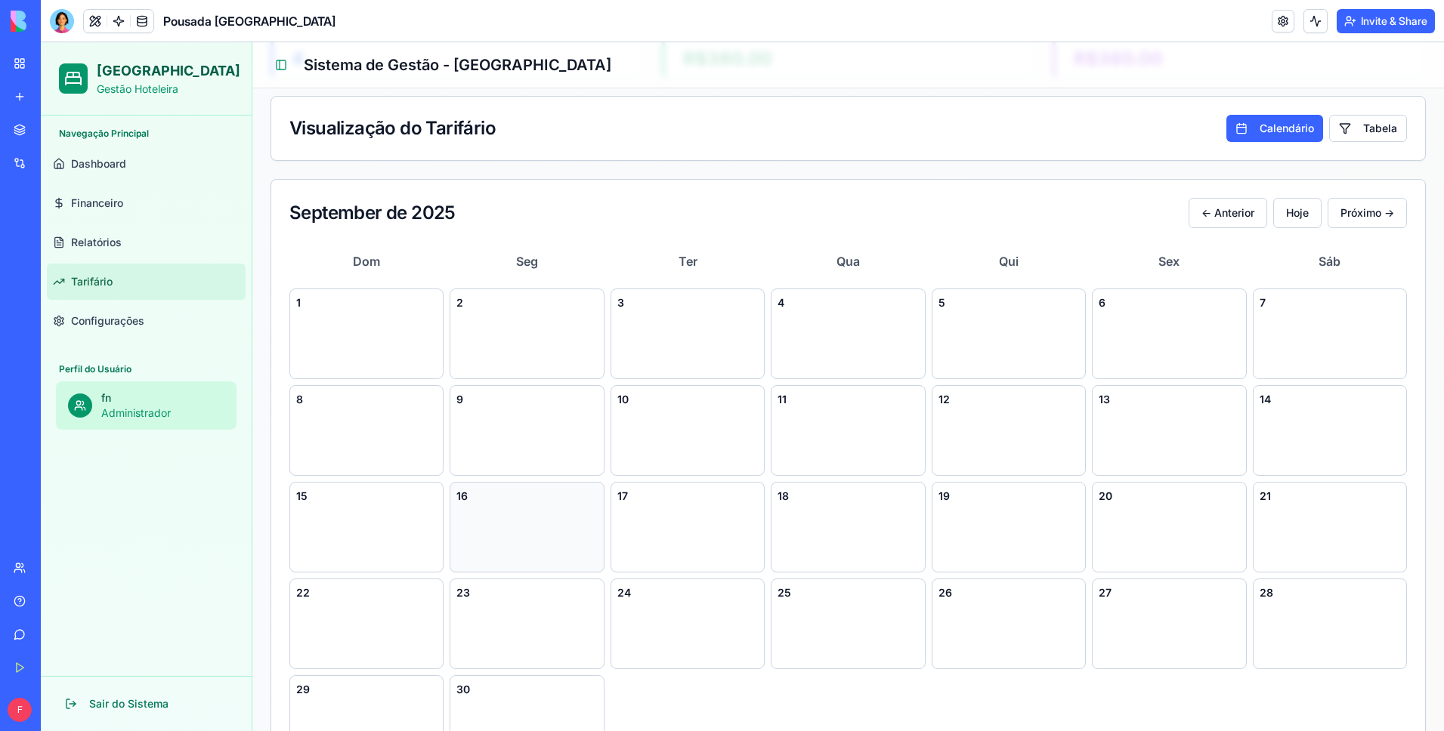
scroll to position [233, 0]
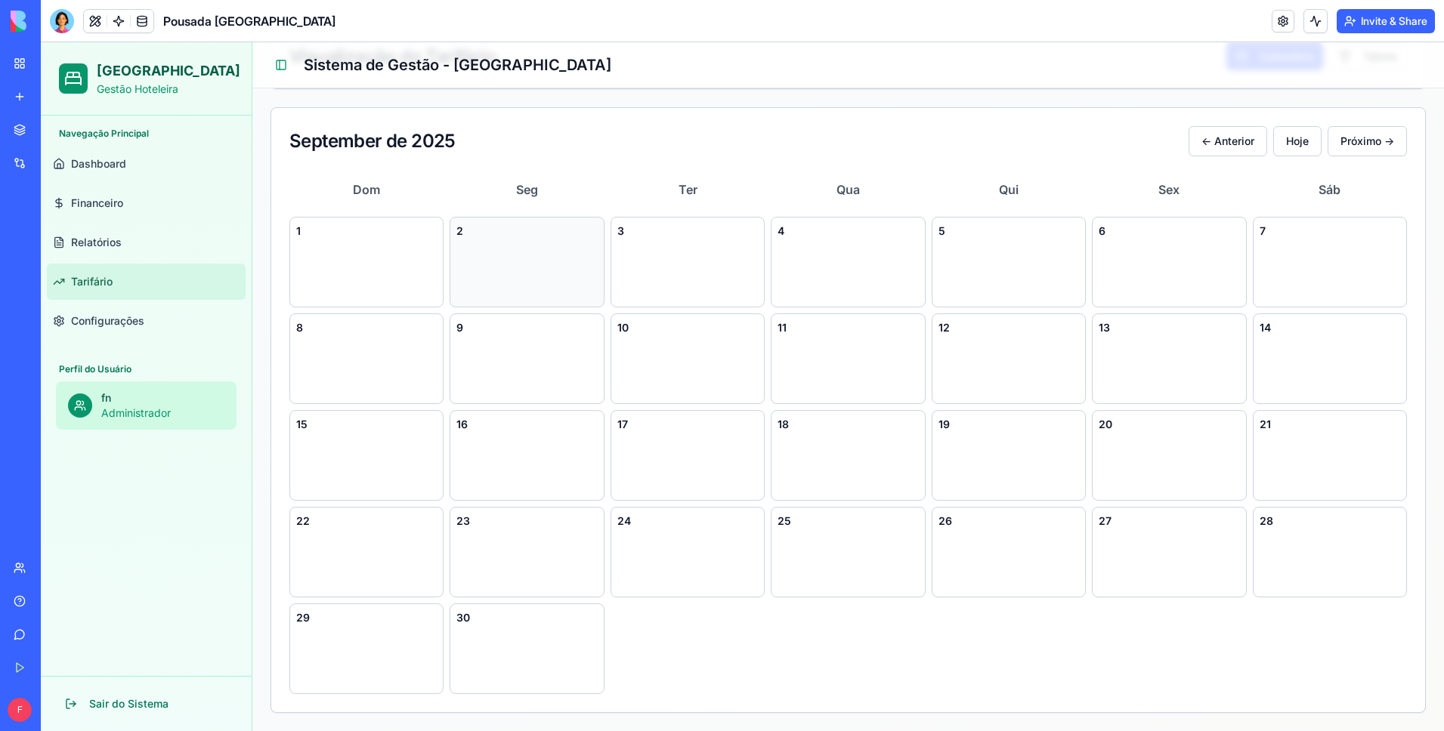
click at [477, 289] on div "2" at bounding box center [526, 262] width 154 height 91
click at [491, 275] on div "2" at bounding box center [526, 262] width 154 height 91
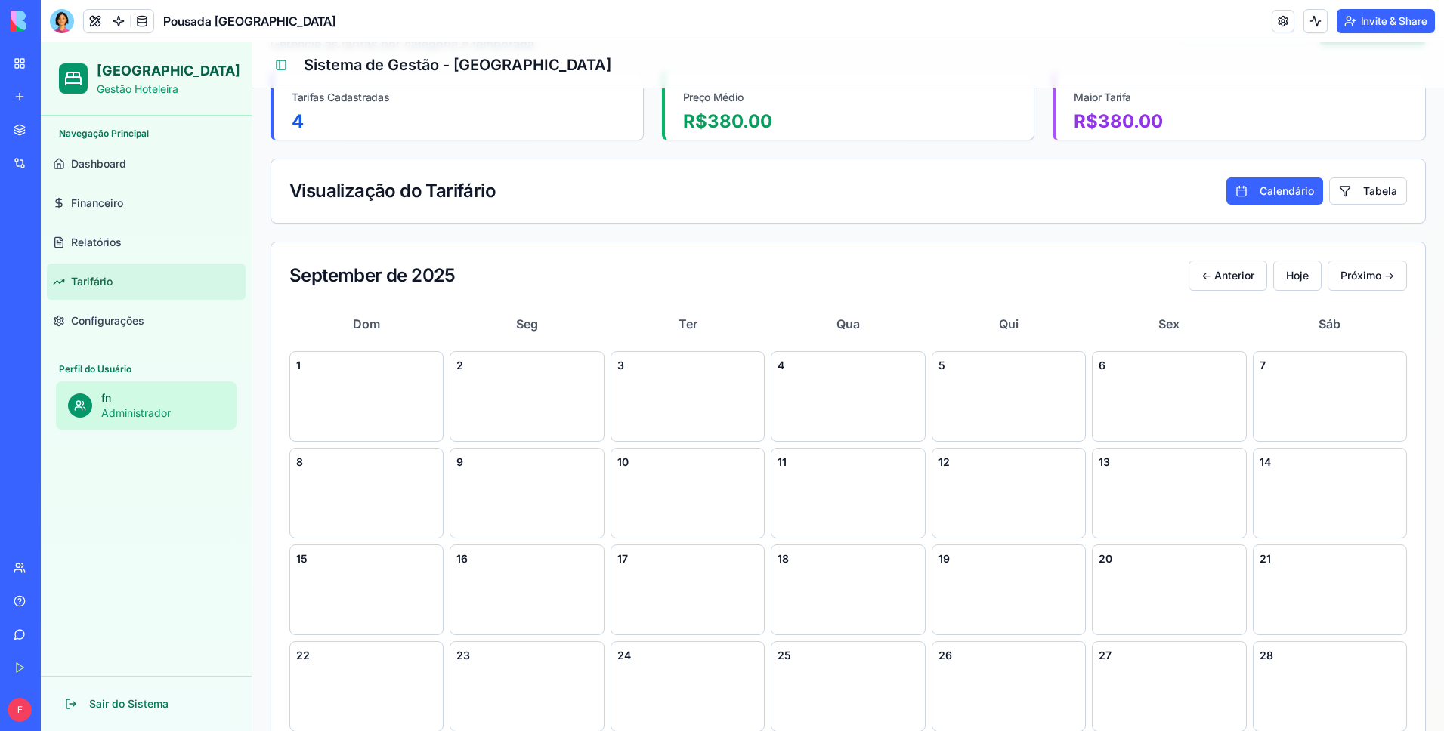
scroll to position [0, 0]
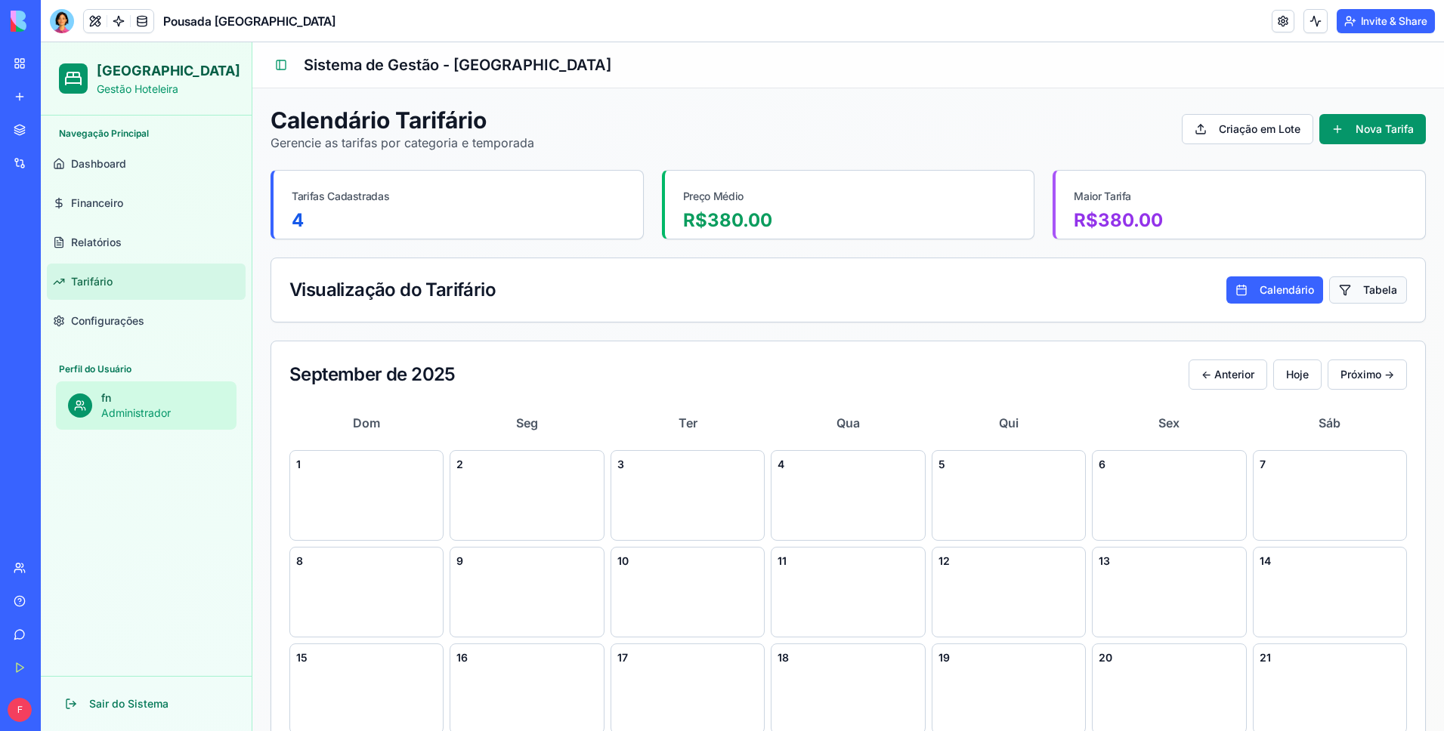
click at [1379, 277] on button "Tabela" at bounding box center [1368, 289] width 78 height 27
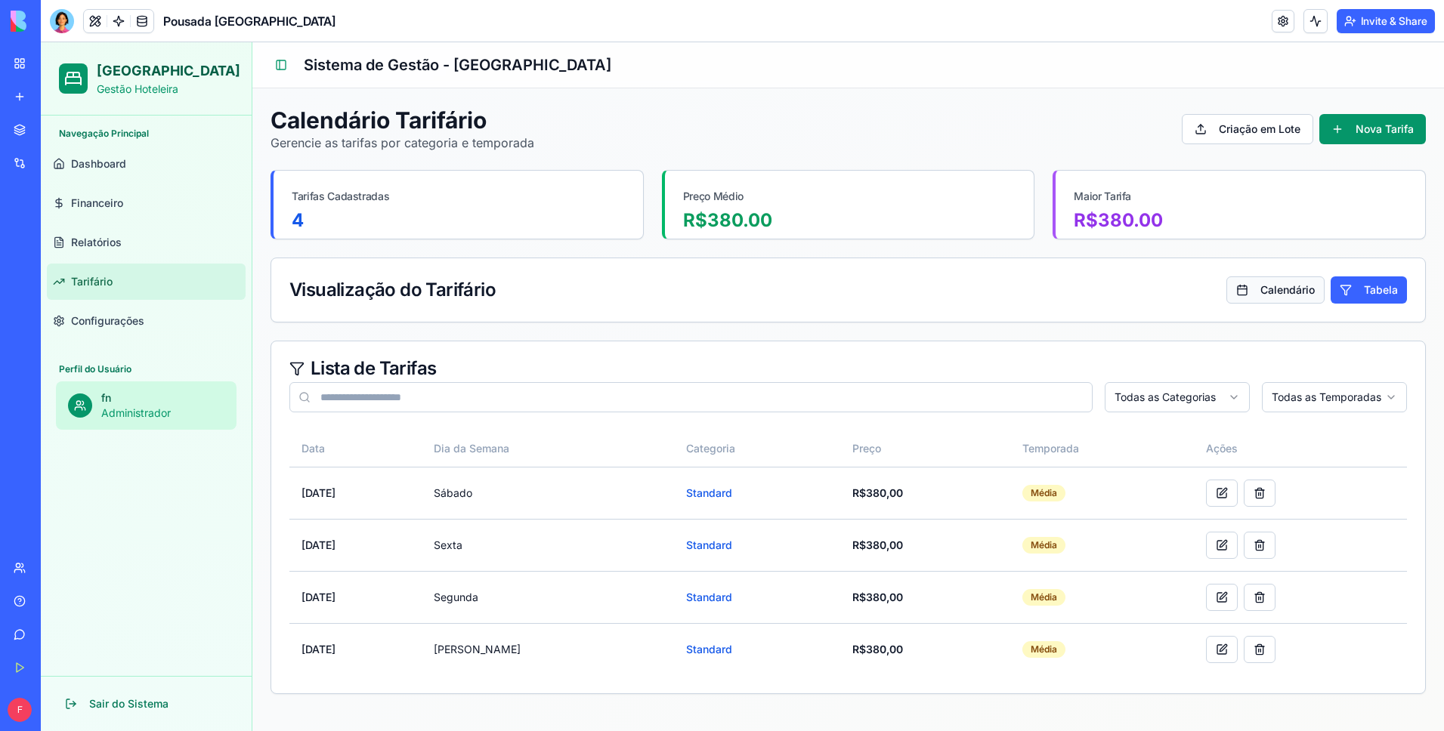
click at [1289, 282] on button "Calendário" at bounding box center [1275, 289] width 98 height 27
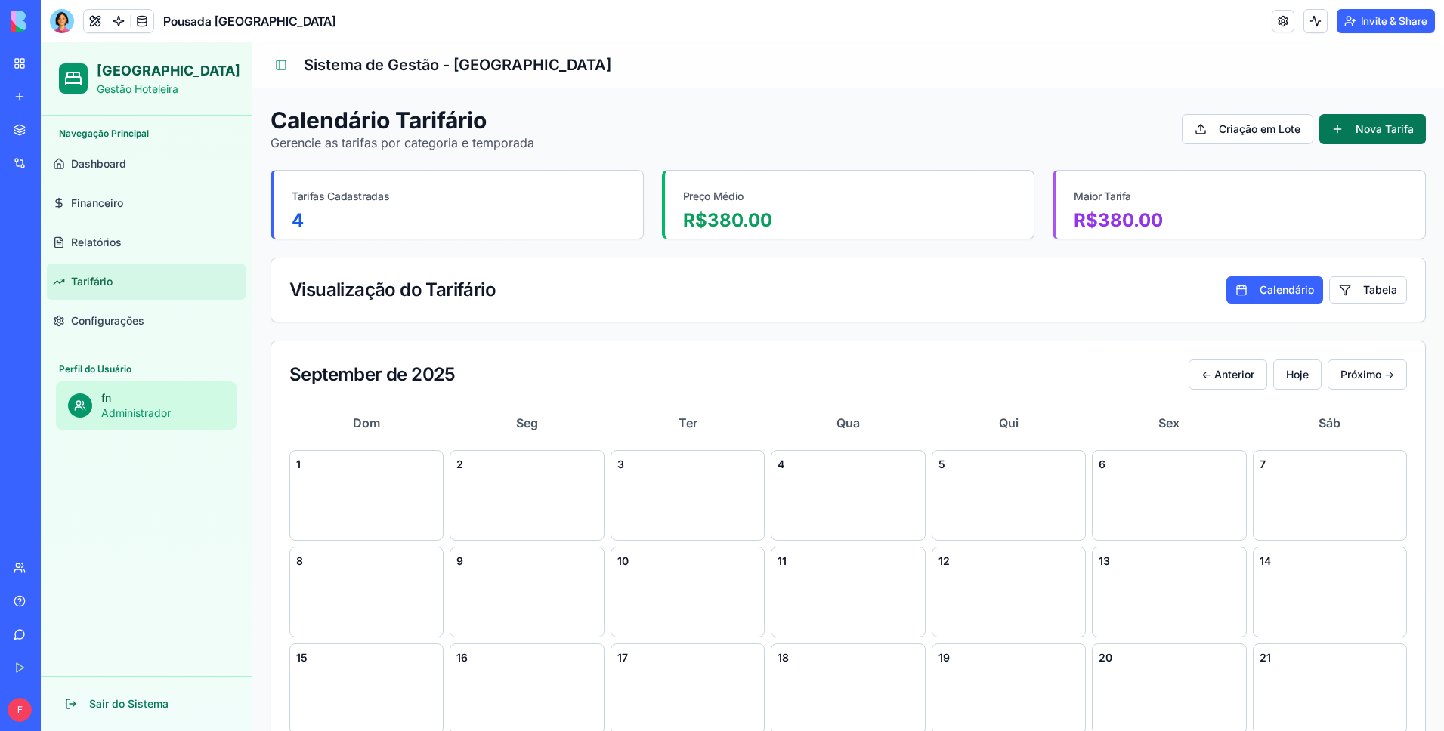
click at [1354, 130] on button "Nova Tarifa" at bounding box center [1372, 129] width 107 height 30
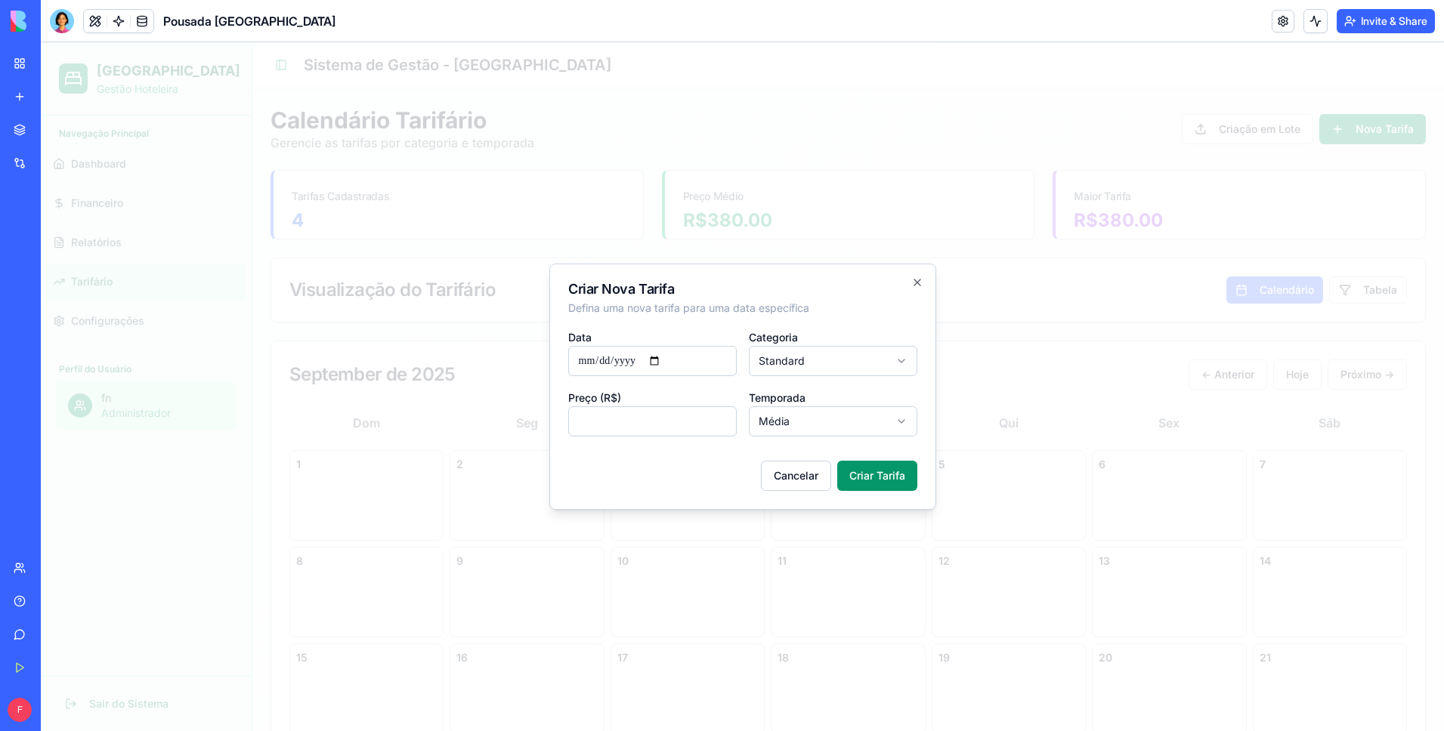
click at [644, 420] on input "*" at bounding box center [652, 421] width 168 height 30
click at [646, 419] on input "*" at bounding box center [652, 421] width 168 height 30
click at [894, 476] on button "Criar Tarifa" at bounding box center [877, 476] width 80 height 30
type input "*"
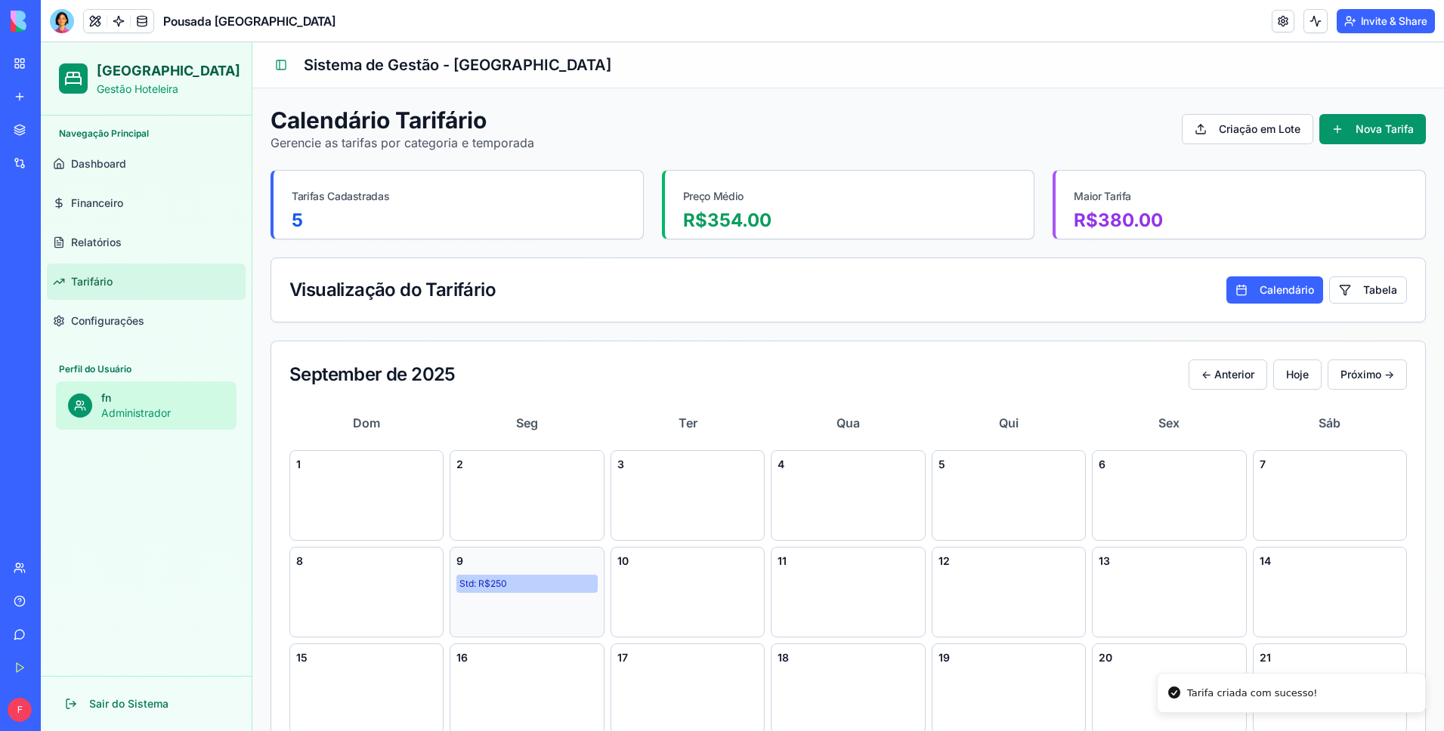
click at [550, 582] on div "Std: R$ 250" at bounding box center [526, 584] width 141 height 18
click at [536, 587] on icon at bounding box center [540, 583] width 9 height 9
click at [64, 23] on div at bounding box center [62, 21] width 24 height 24
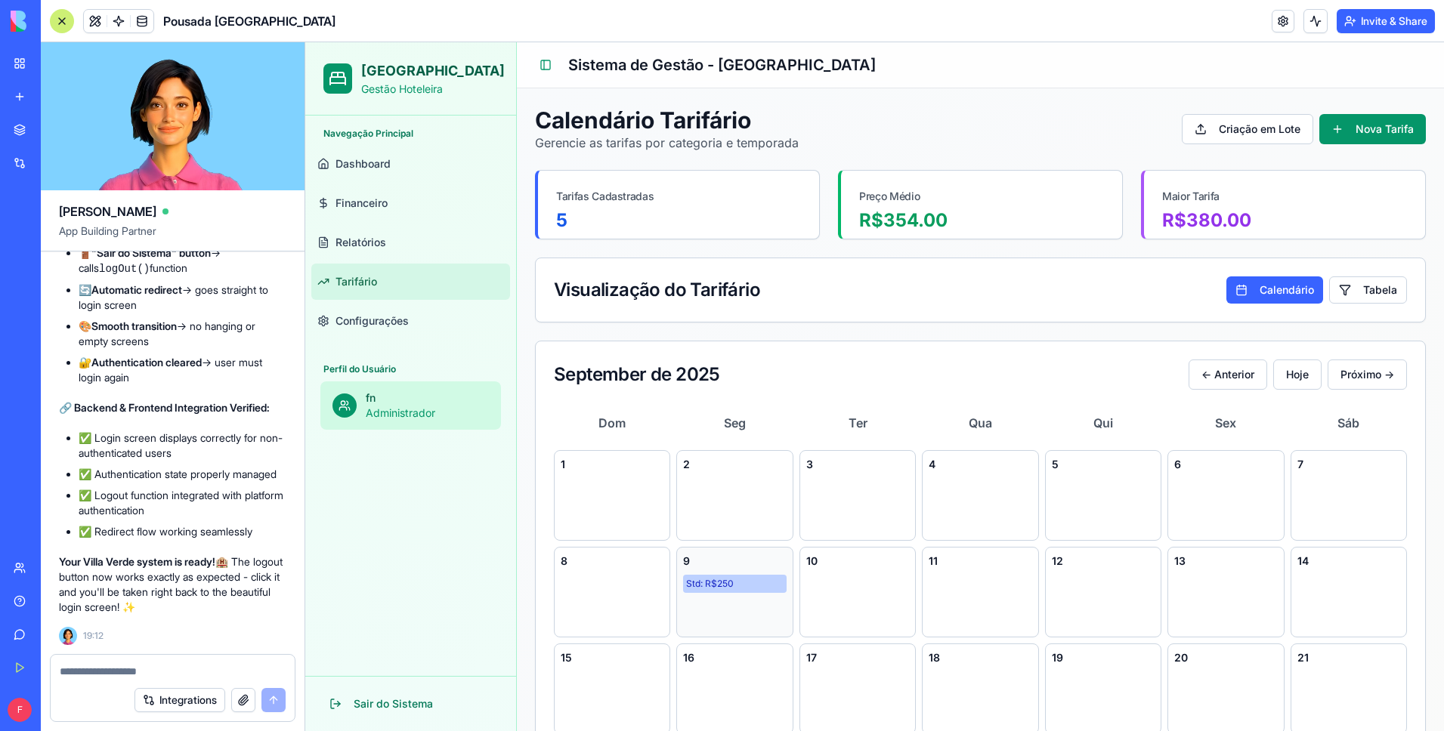
click at [143, 672] on textarea at bounding box center [173, 671] width 226 height 15
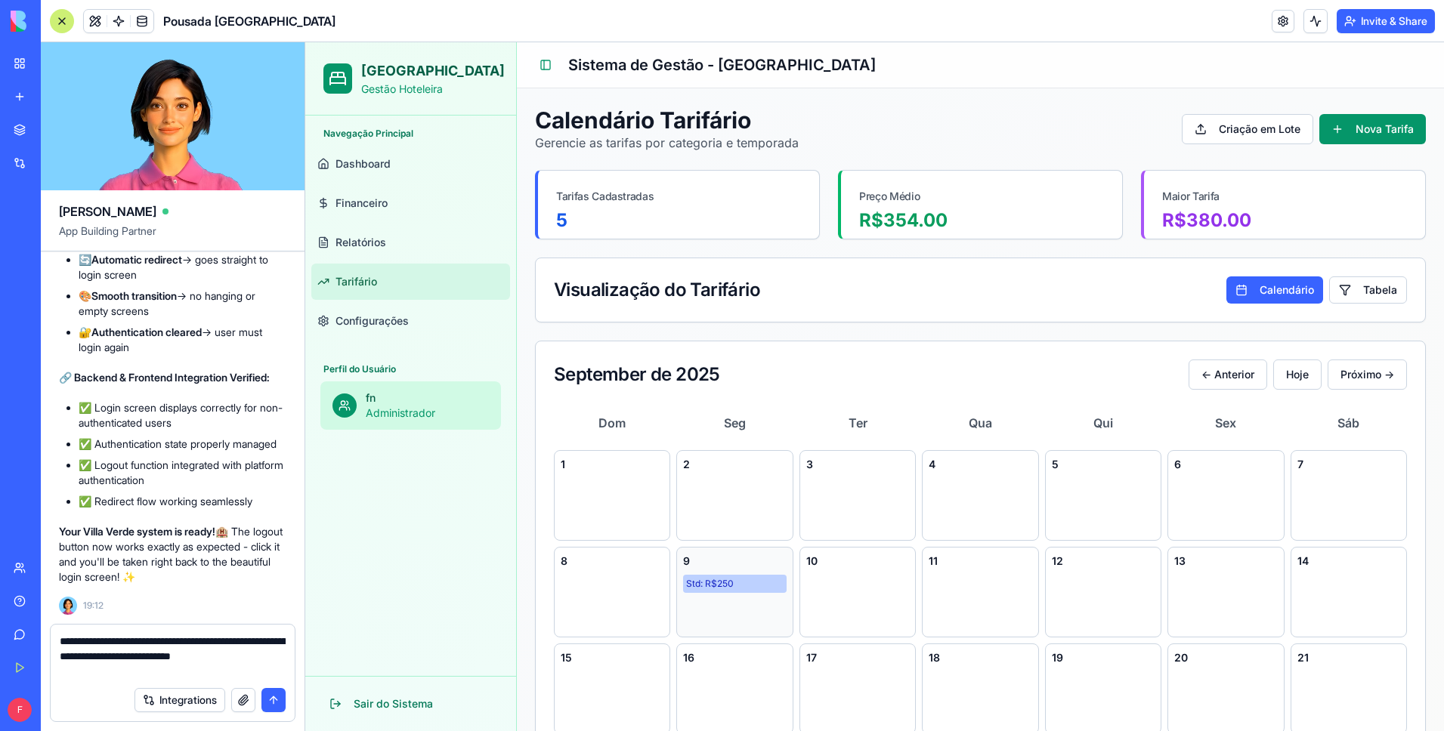
drag, startPoint x: 140, startPoint y: 637, endPoint x: 165, endPoint y: 641, distance: 26.1
click at [142, 637] on textarea "**********" at bounding box center [173, 656] width 226 height 45
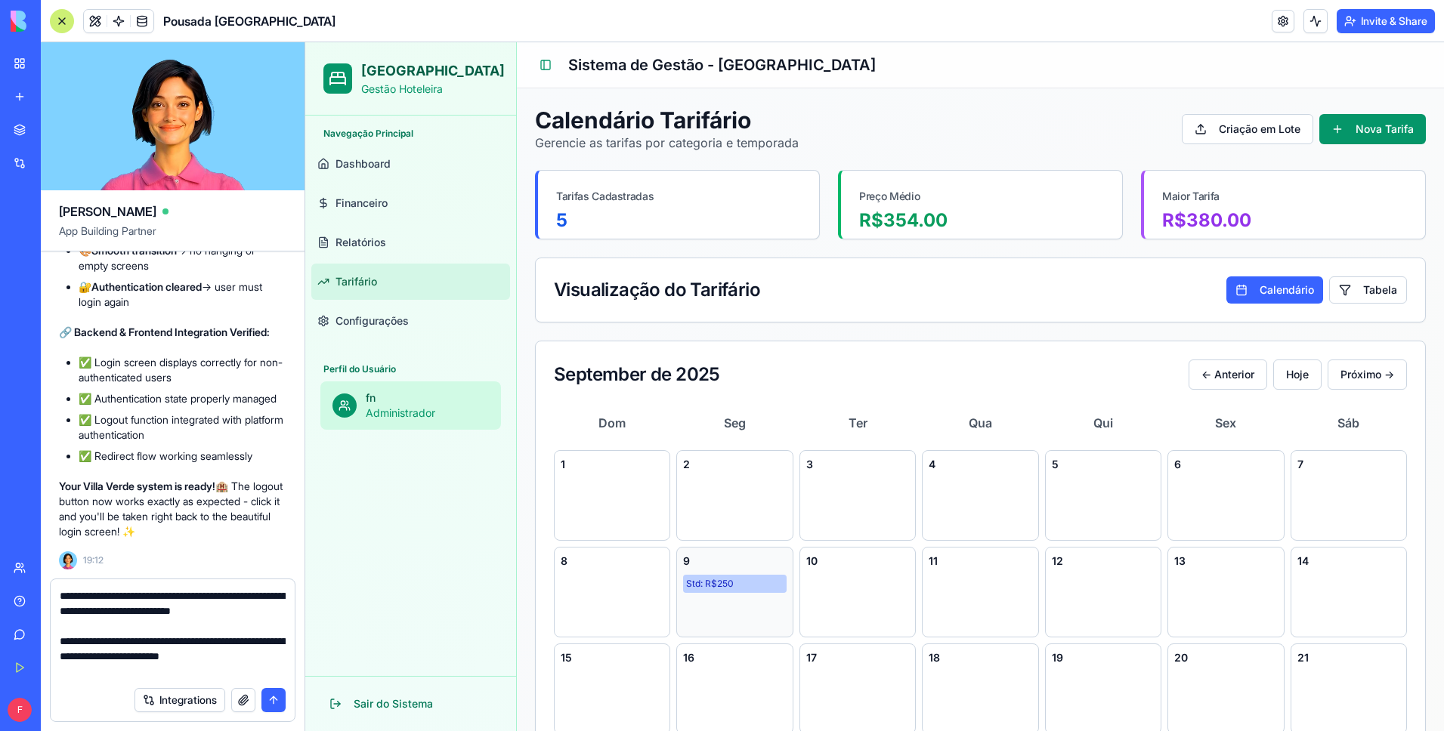
scroll to position [29, 0]
type textarea "**********"
click at [404, 160] on link "Dashboard" at bounding box center [410, 164] width 199 height 36
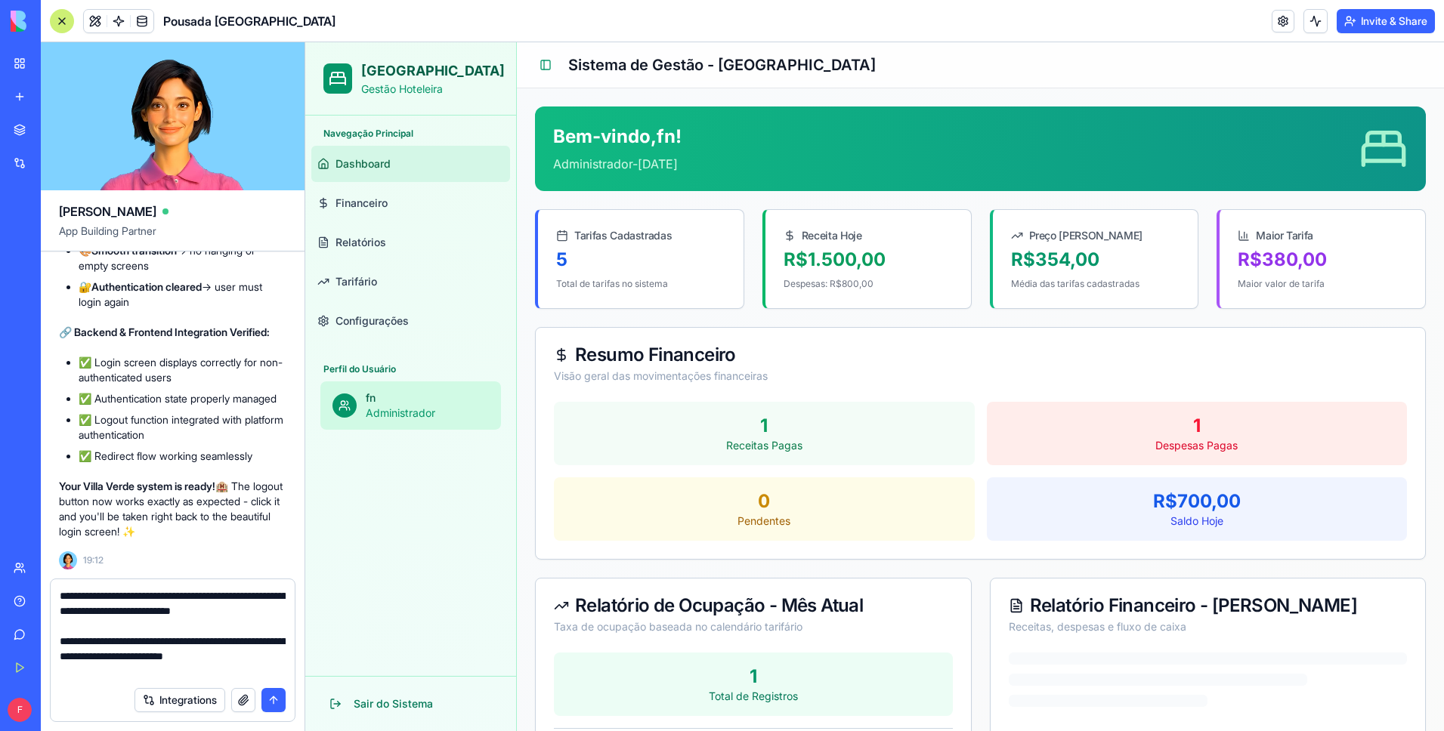
click at [273, 703] on button "submit" at bounding box center [273, 700] width 24 height 24
